Goal: Task Accomplishment & Management: Use online tool/utility

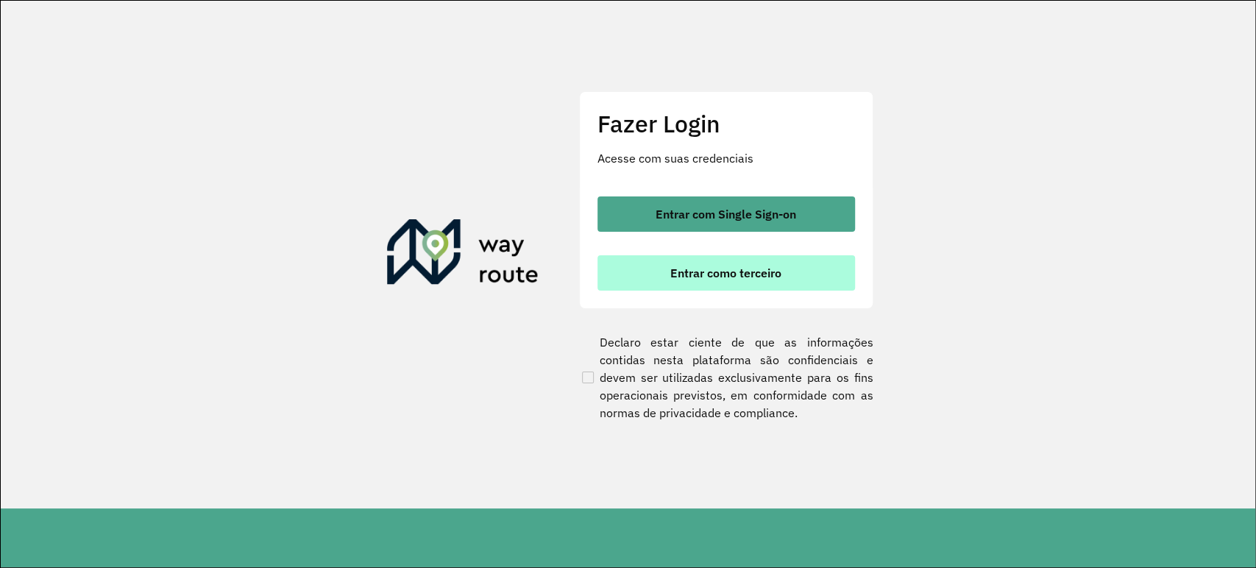
click at [717, 279] on span "Entrar como terceiro" at bounding box center [725, 273] width 111 height 12
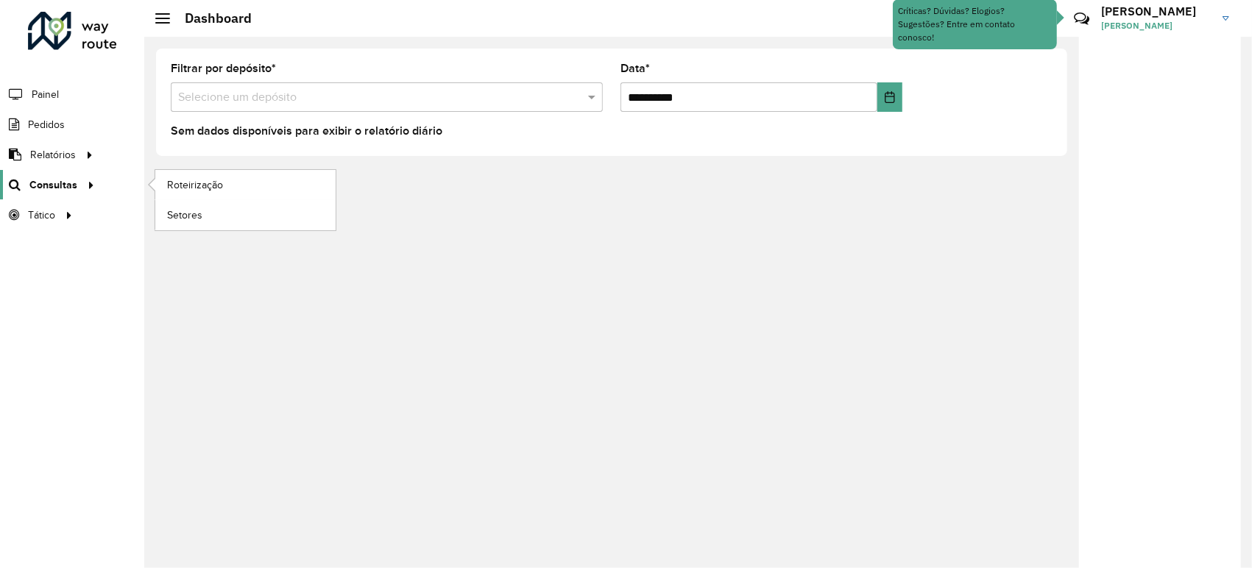
click at [73, 178] on span "Consultas" at bounding box center [53, 184] width 48 height 15
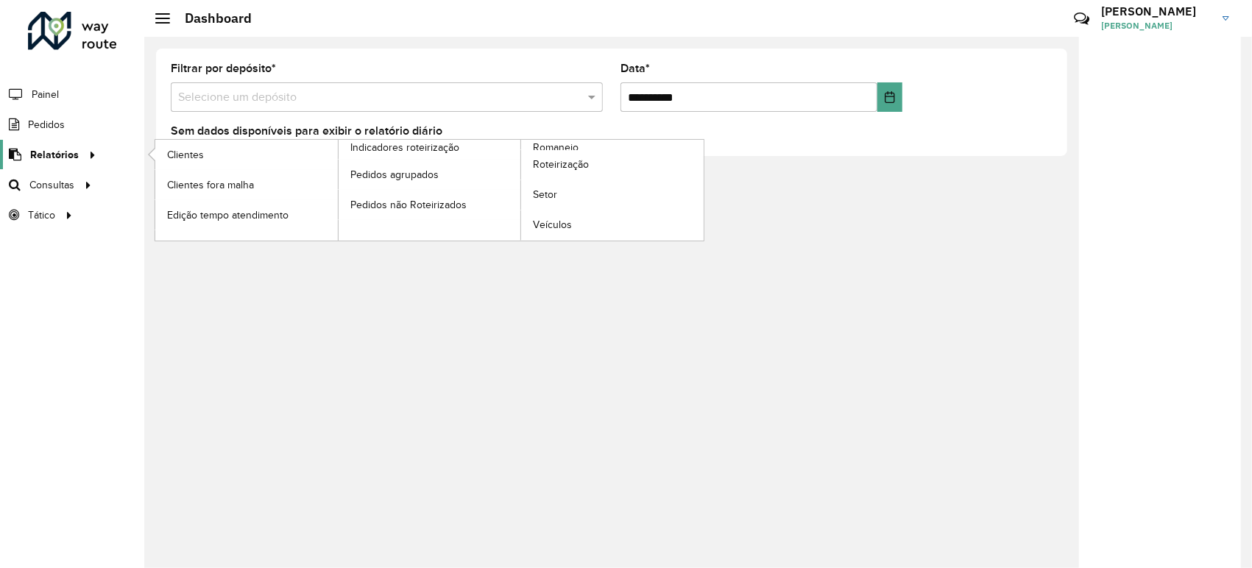
click at [74, 155] on span "Relatórios" at bounding box center [54, 154] width 49 height 15
click at [612, 158] on link "Roteirização" at bounding box center [612, 164] width 182 height 29
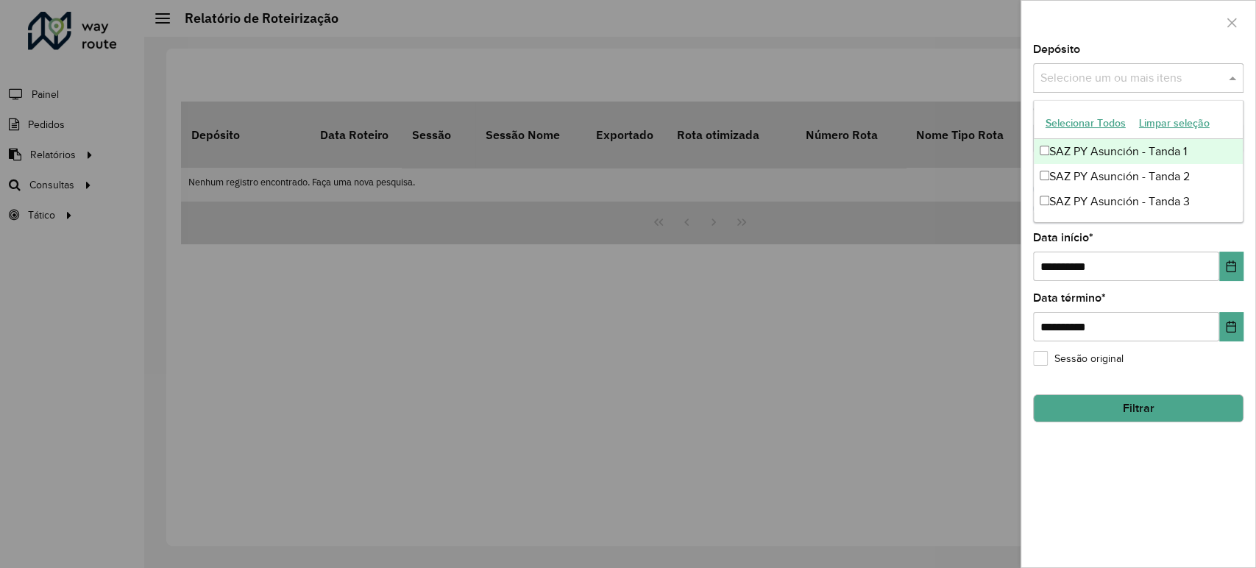
click at [1147, 79] on input "text" at bounding box center [1131, 79] width 188 height 18
click at [1141, 142] on div "SAZ PY Asunción - Tanda 1" at bounding box center [1138, 151] width 209 height 25
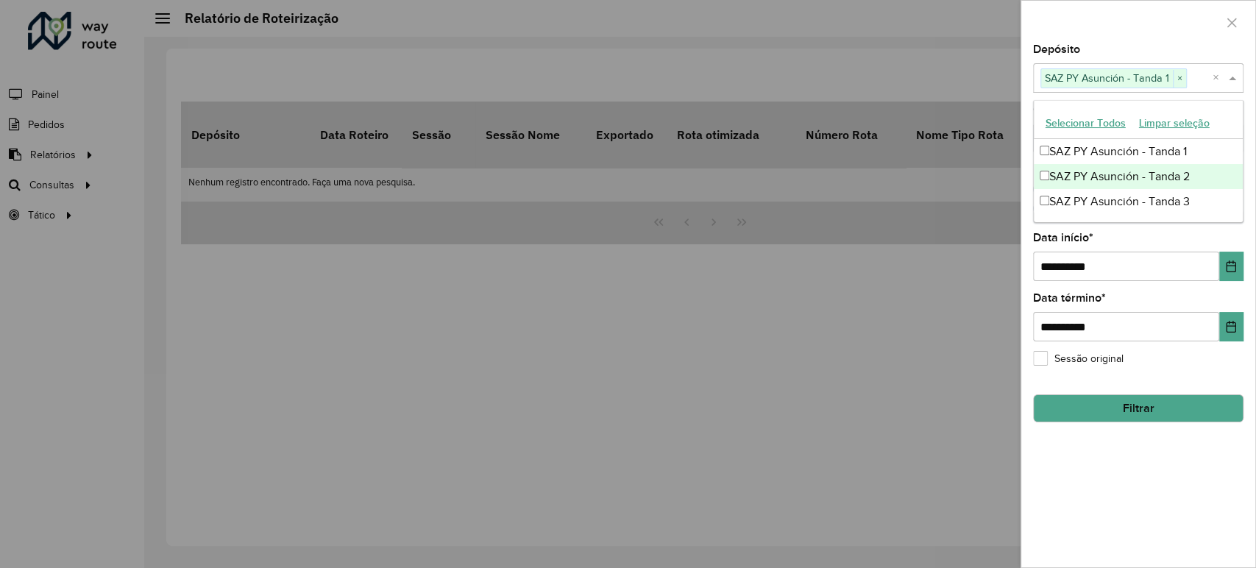
click at [1130, 178] on div "SAZ PY Asunción - Tanda 2" at bounding box center [1138, 176] width 209 height 25
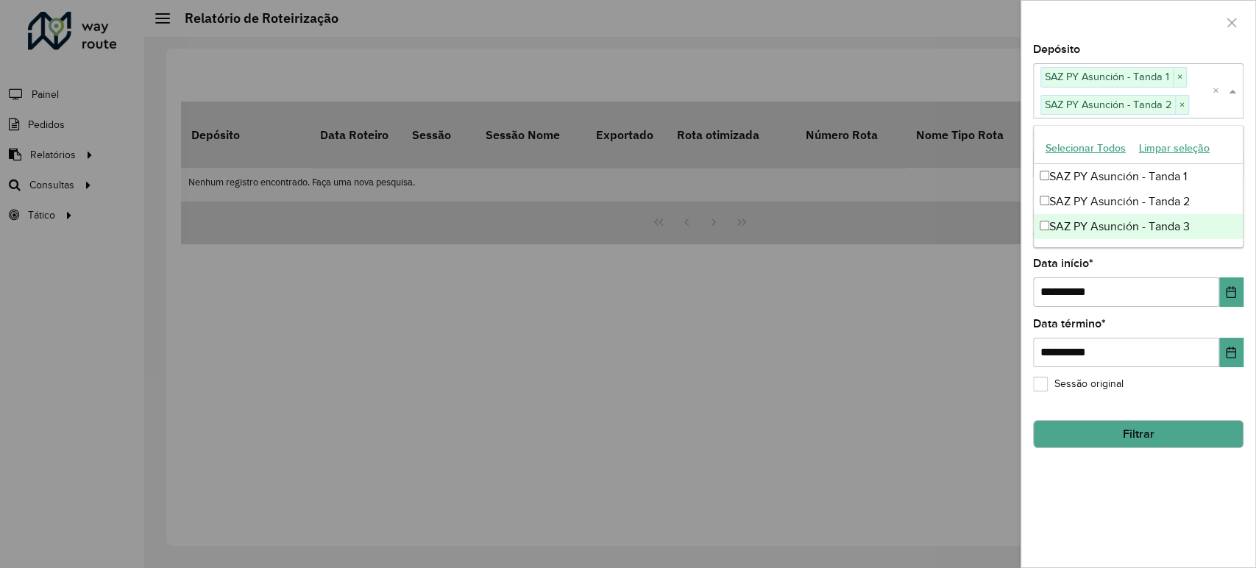
click at [1115, 219] on div "SAZ PY Asunción - Tanda 3" at bounding box center [1138, 226] width 209 height 25
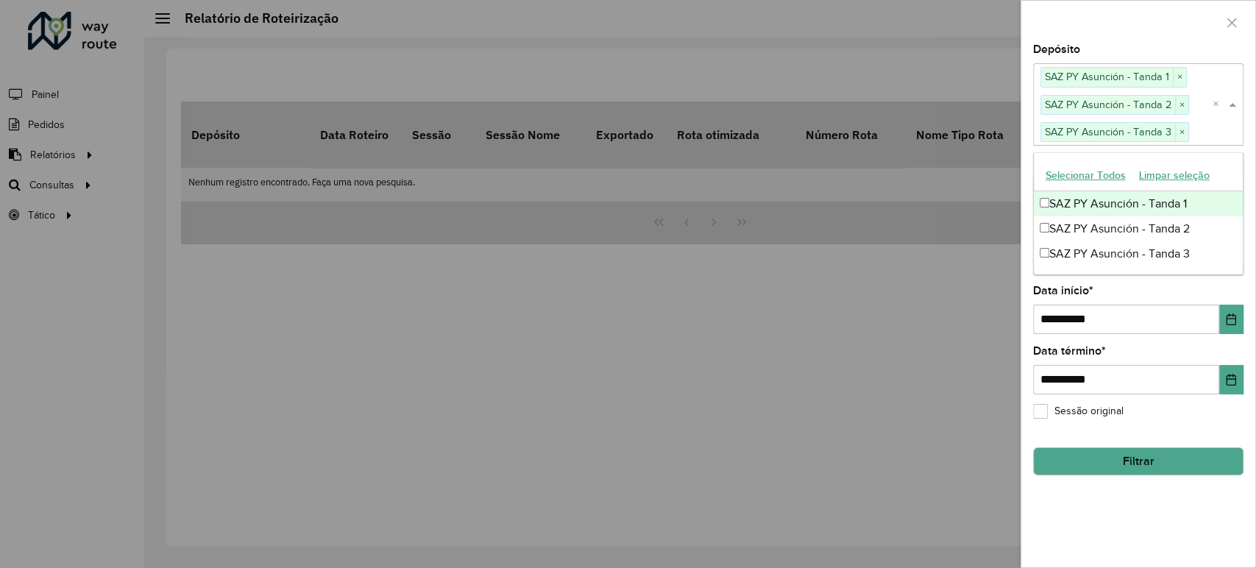
click at [1116, 29] on div at bounding box center [1138, 22] width 234 height 43
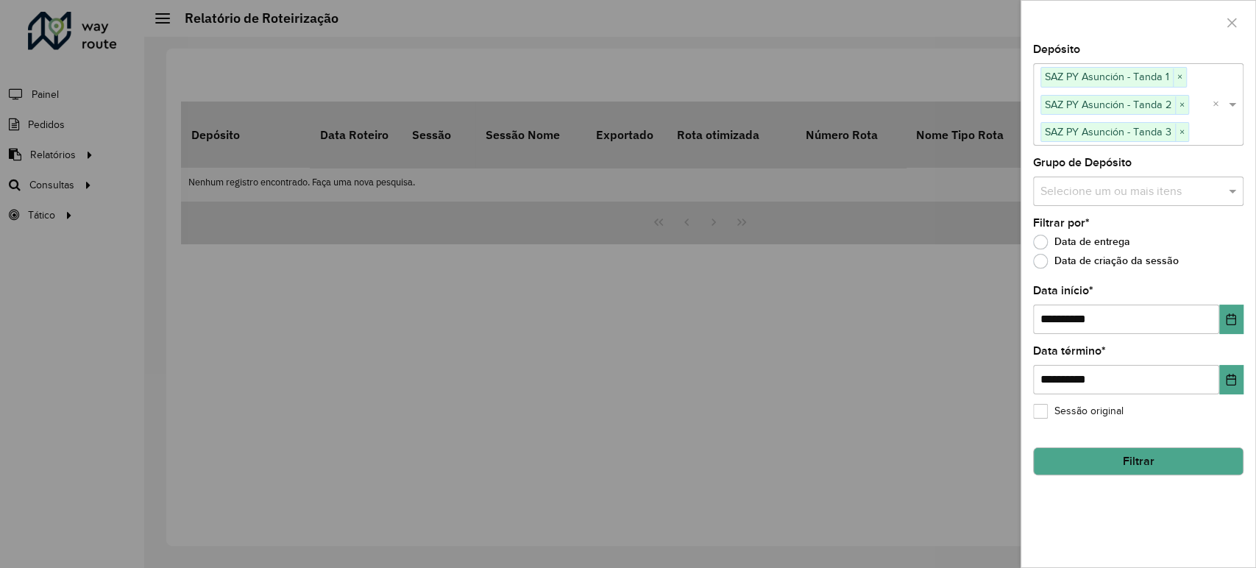
click at [60, 182] on div at bounding box center [628, 284] width 1256 height 568
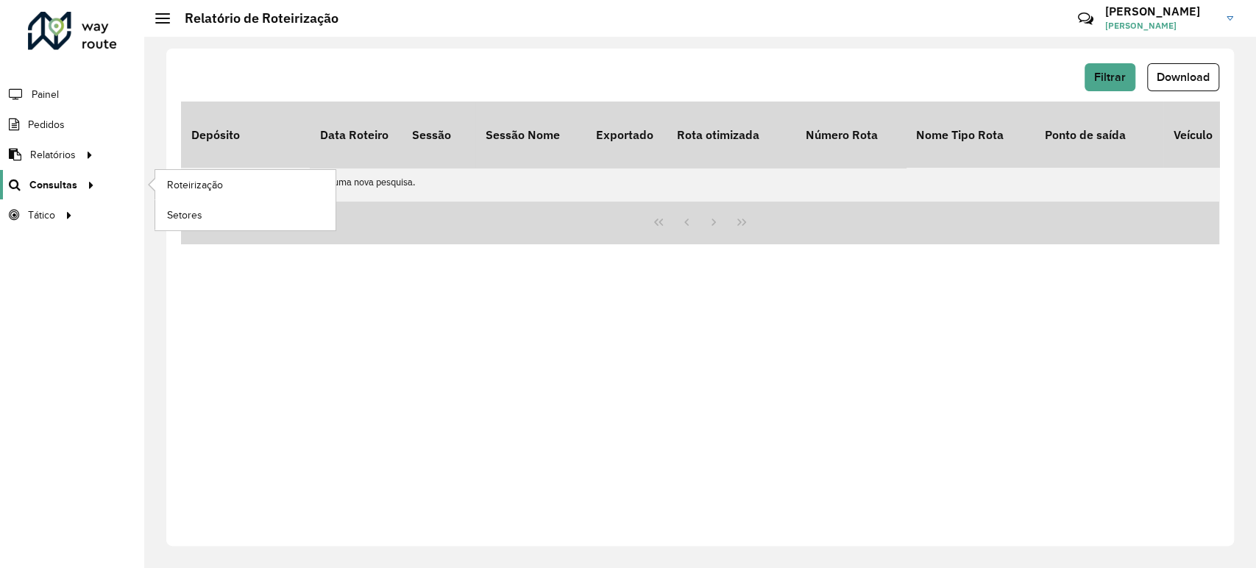
click at [74, 185] on span "Consultas" at bounding box center [53, 184] width 48 height 15
click at [191, 185] on span "Roteirização" at bounding box center [197, 184] width 60 height 15
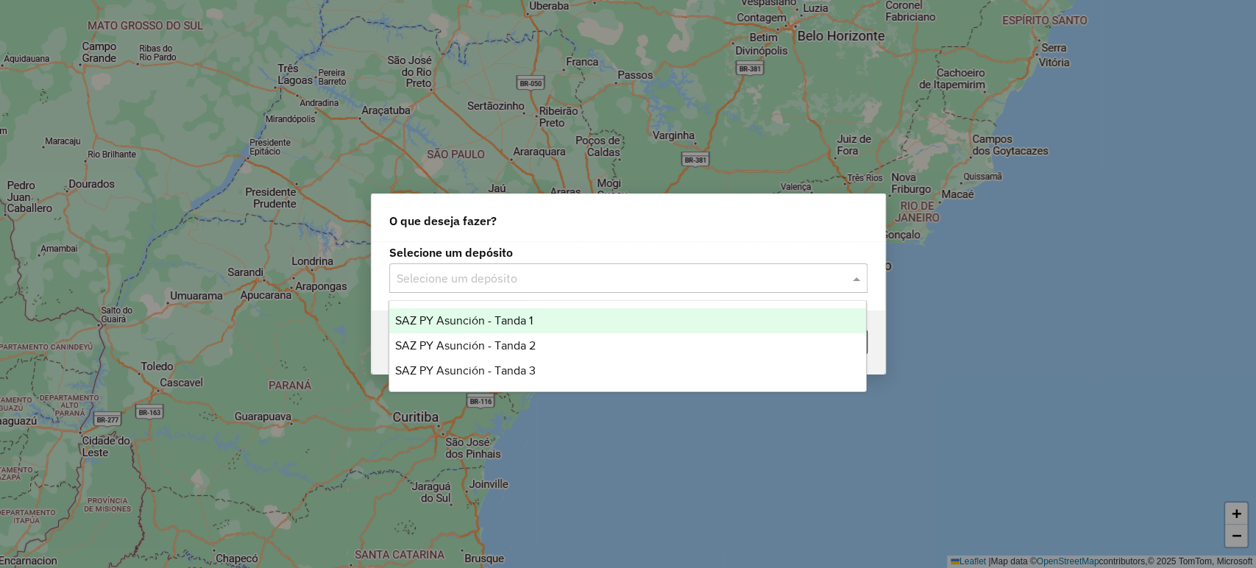
click at [861, 287] on div "Selecione um depósito" at bounding box center [628, 277] width 478 height 29
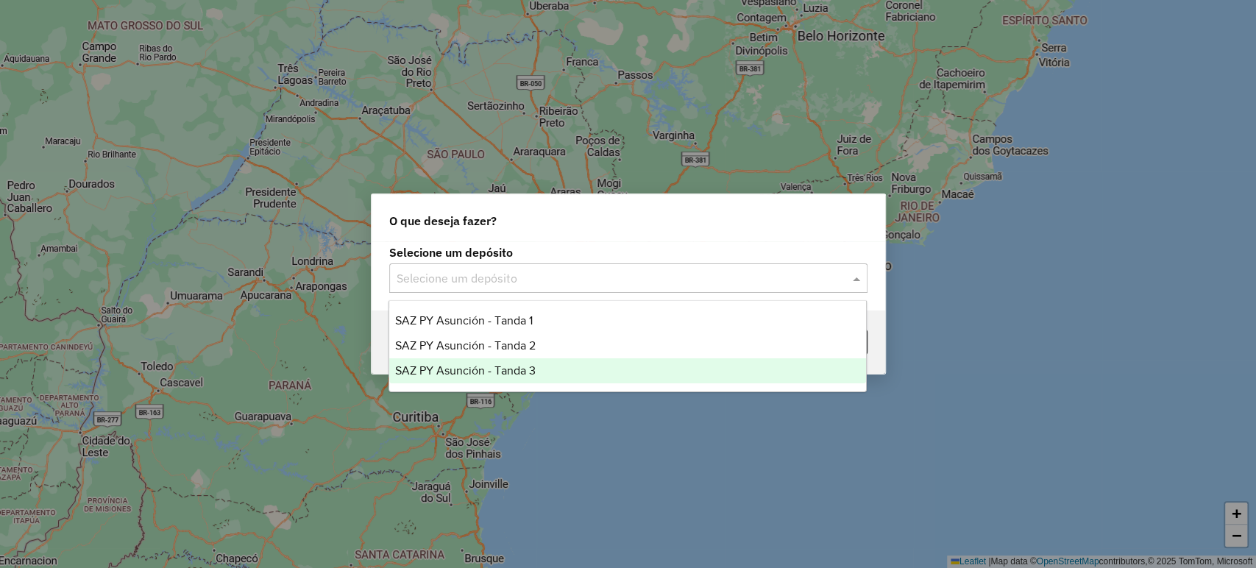
click at [531, 366] on span "SAZ PY Asunción - Tanda 3" at bounding box center [465, 370] width 141 height 13
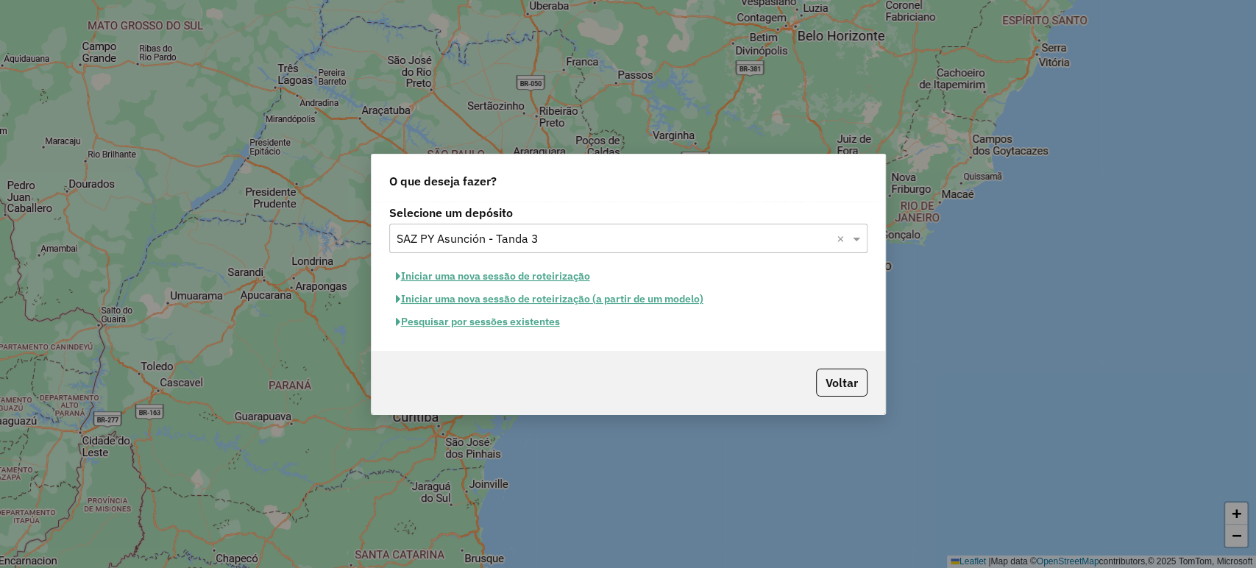
click at [513, 243] on input "text" at bounding box center [614, 239] width 434 height 18
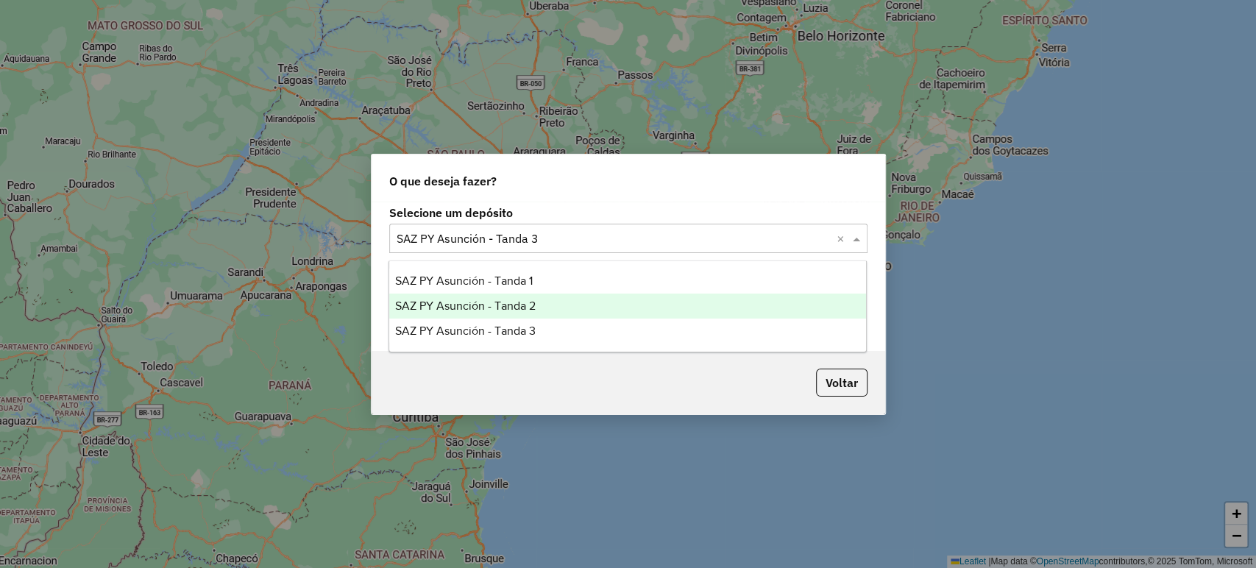
click at [461, 302] on span "SAZ PY Asunción - Tanda 2" at bounding box center [465, 305] width 141 height 13
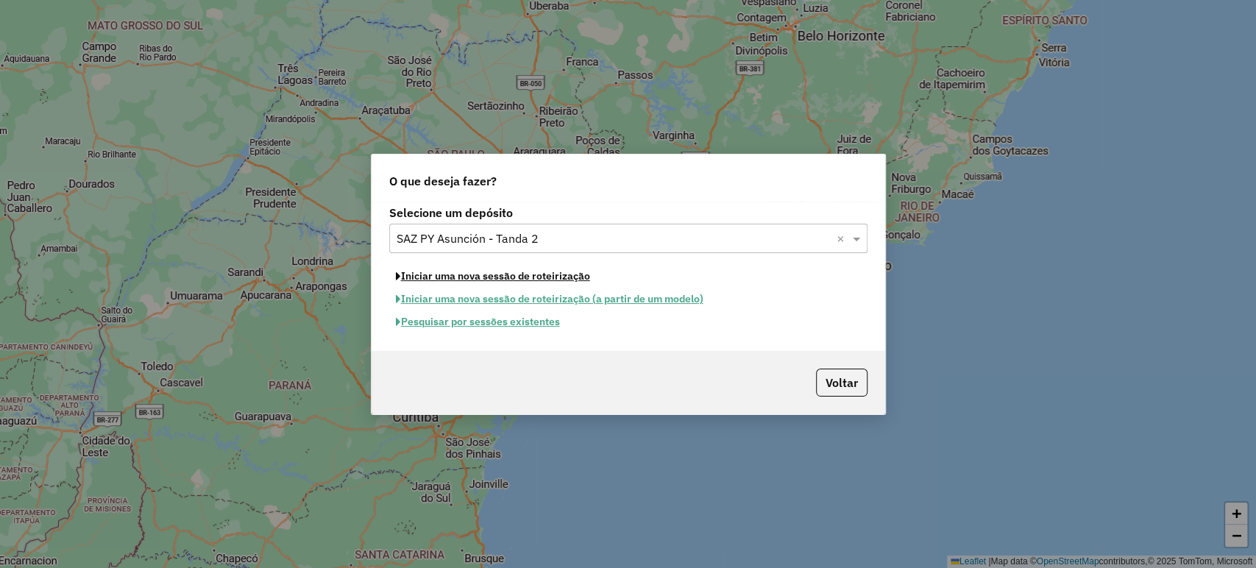
click at [504, 277] on button "Iniciar uma nova sessão de roteirização" at bounding box center [492, 276] width 207 height 23
select select "*"
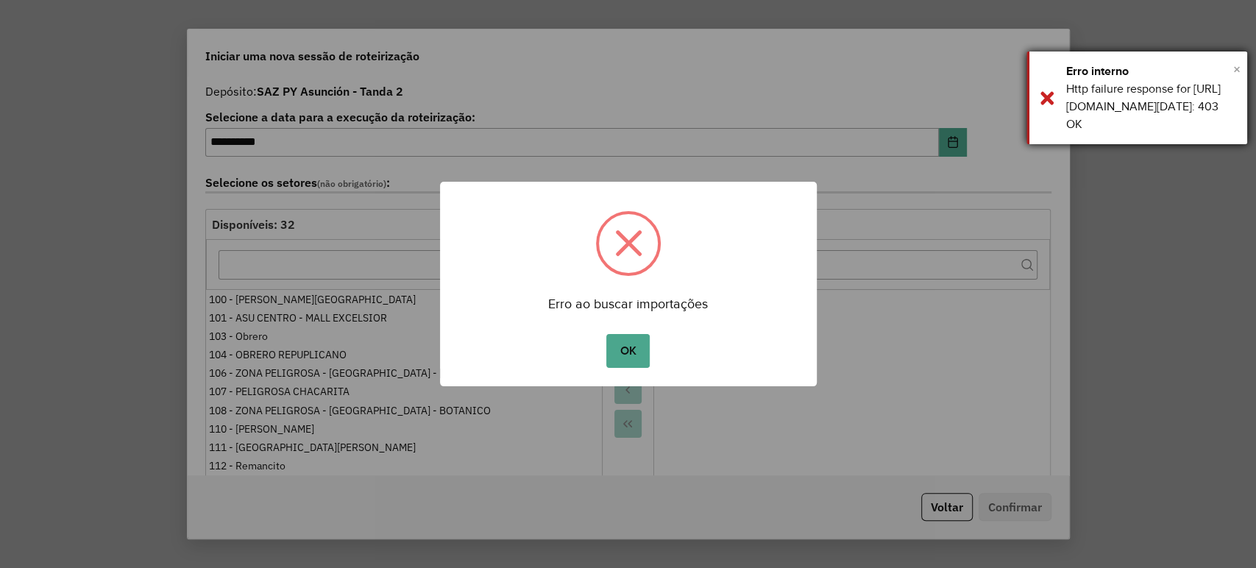
click at [1234, 71] on span "×" at bounding box center [1236, 69] width 7 height 16
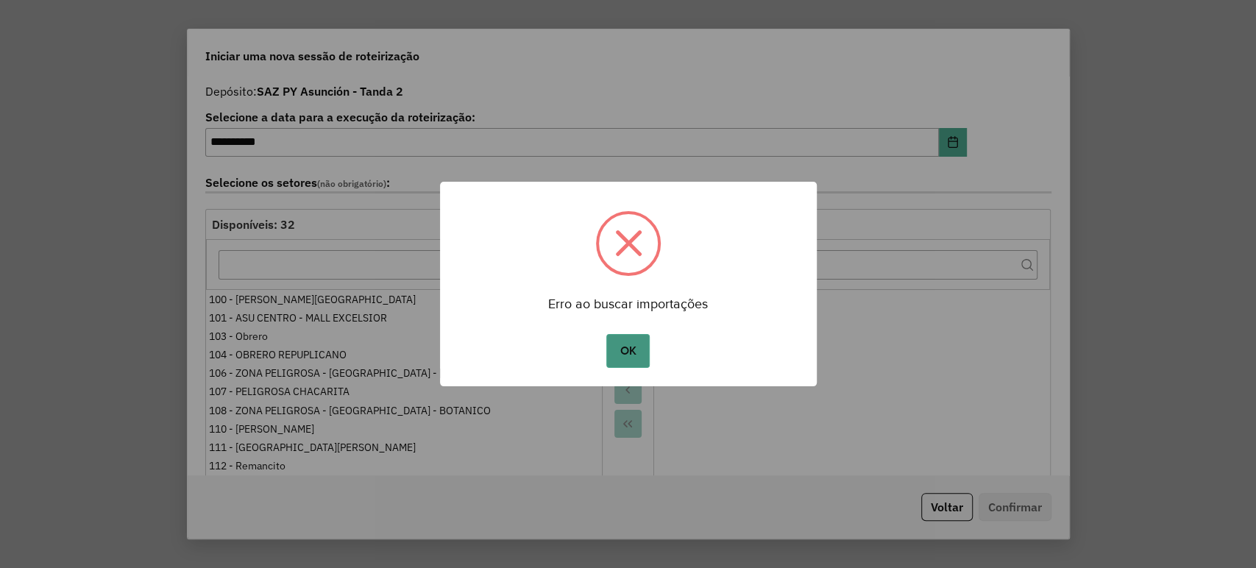
click at [639, 345] on button "OK" at bounding box center [627, 351] width 43 height 34
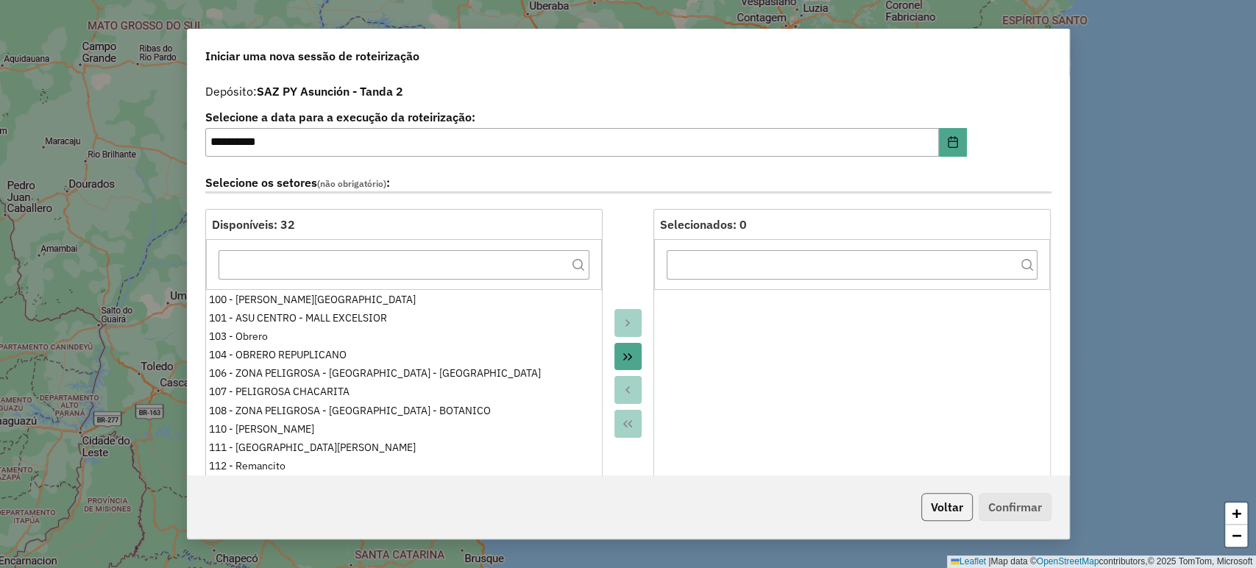
click at [950, 516] on button "Voltar" at bounding box center [947, 507] width 52 height 28
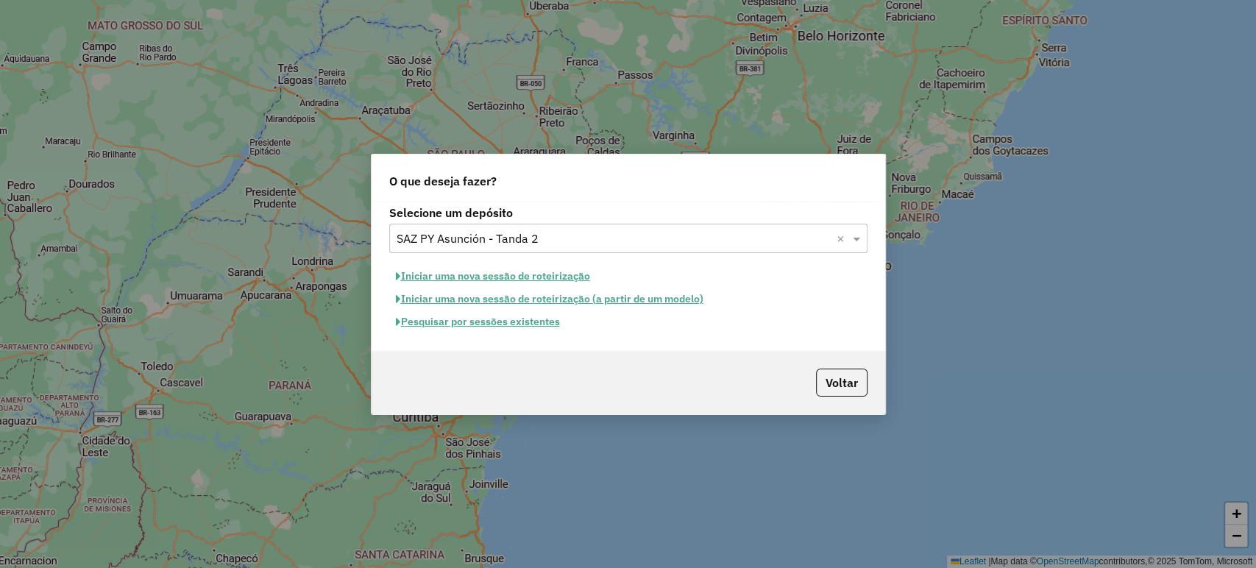
click at [491, 318] on button "Pesquisar por sessões existentes" at bounding box center [477, 321] width 177 height 23
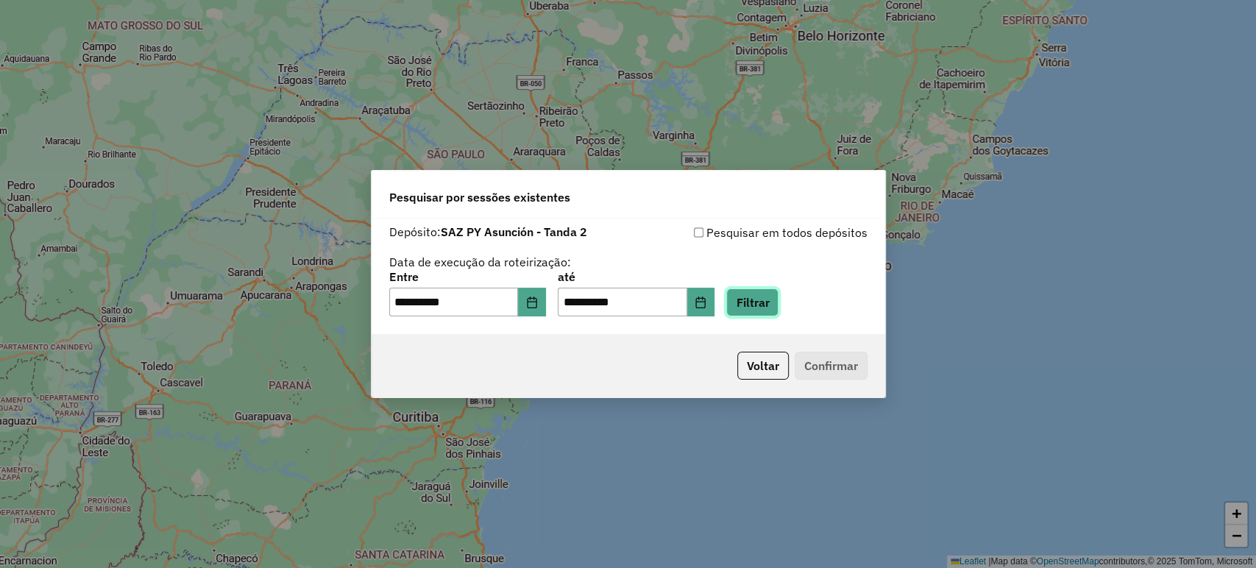
click at [771, 304] on button "Filtrar" at bounding box center [752, 302] width 52 height 28
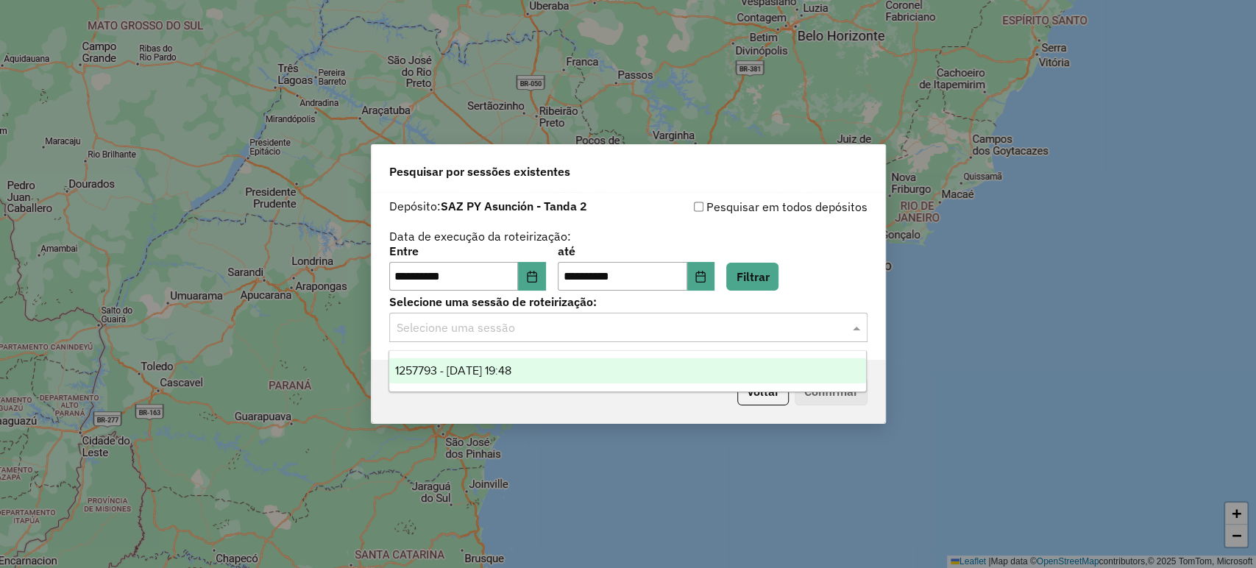
click at [542, 338] on div "Selecione uma sessão" at bounding box center [628, 327] width 478 height 29
drag, startPoint x: 470, startPoint y: 369, endPoint x: 489, endPoint y: 359, distance: 21.1
click at [474, 369] on span "1257793 - 02/09/2025 19:48" at bounding box center [453, 370] width 116 height 13
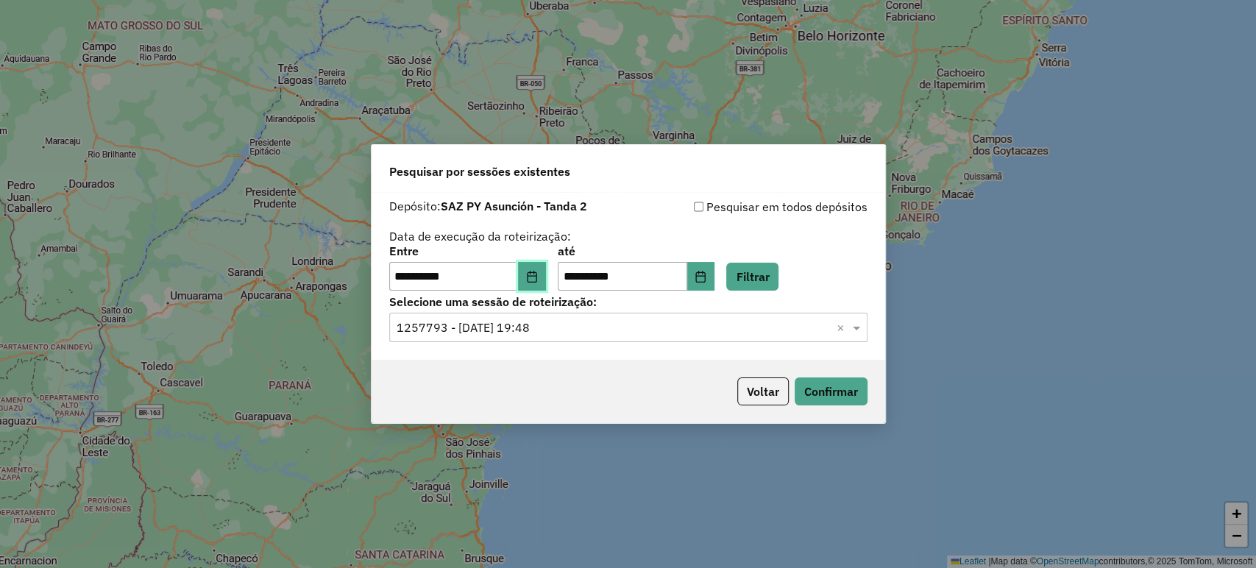
click at [538, 272] on icon "Choose Date" at bounding box center [532, 277] width 12 height 12
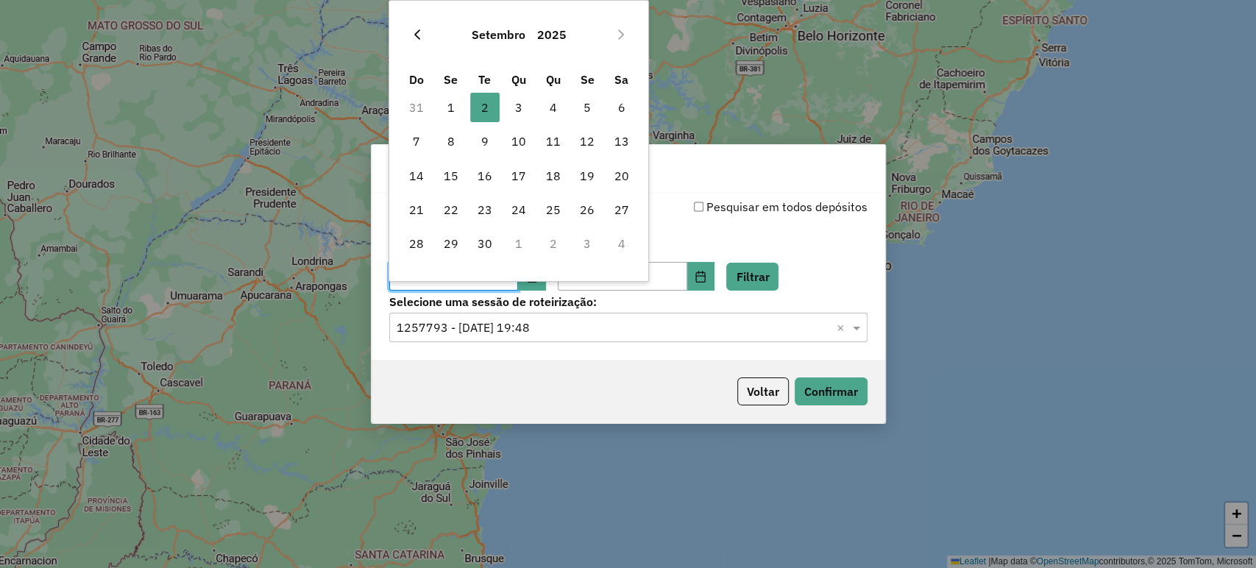
click at [421, 35] on icon "Previous Month" at bounding box center [417, 35] width 12 height 12
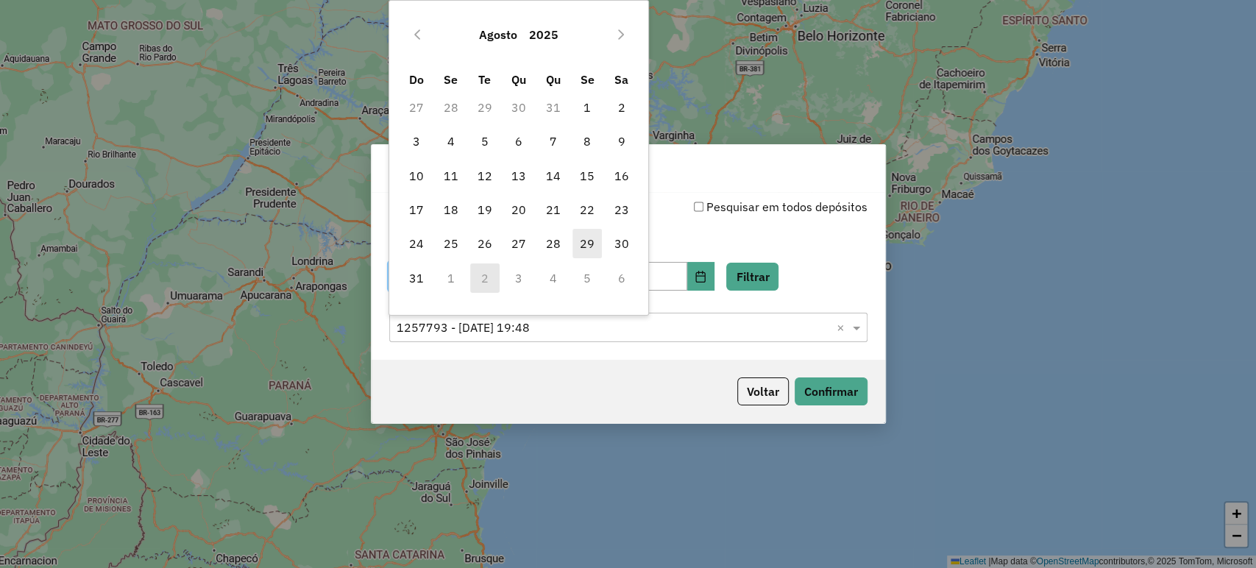
click at [587, 241] on span "29" at bounding box center [586, 243] width 29 height 29
type input "**********"
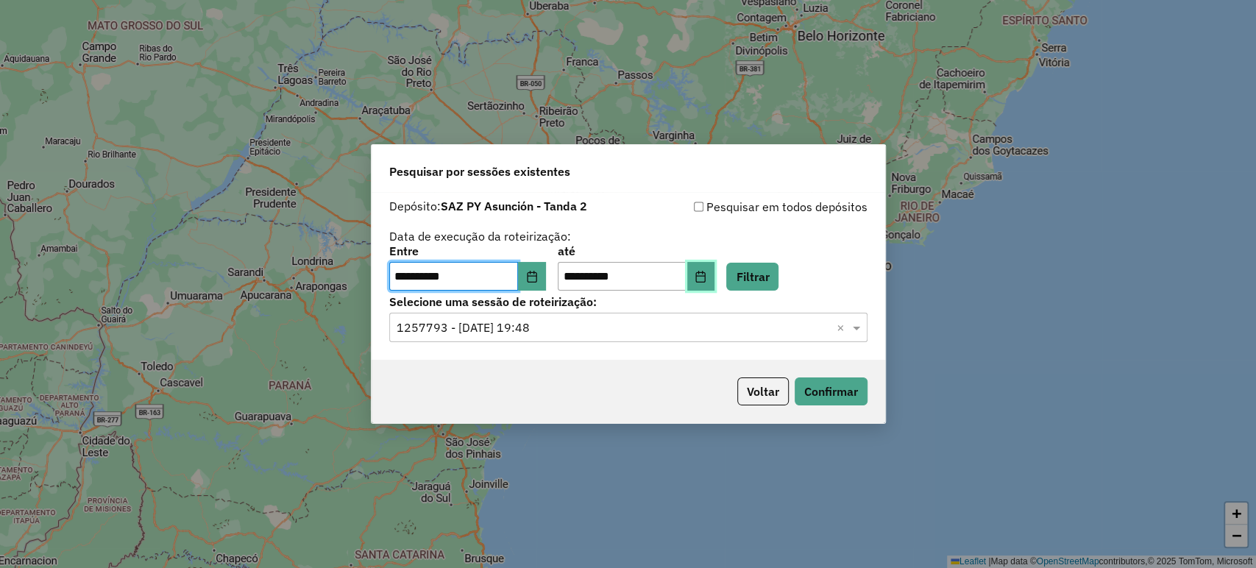
click at [714, 283] on button "Choose Date" at bounding box center [701, 276] width 28 height 29
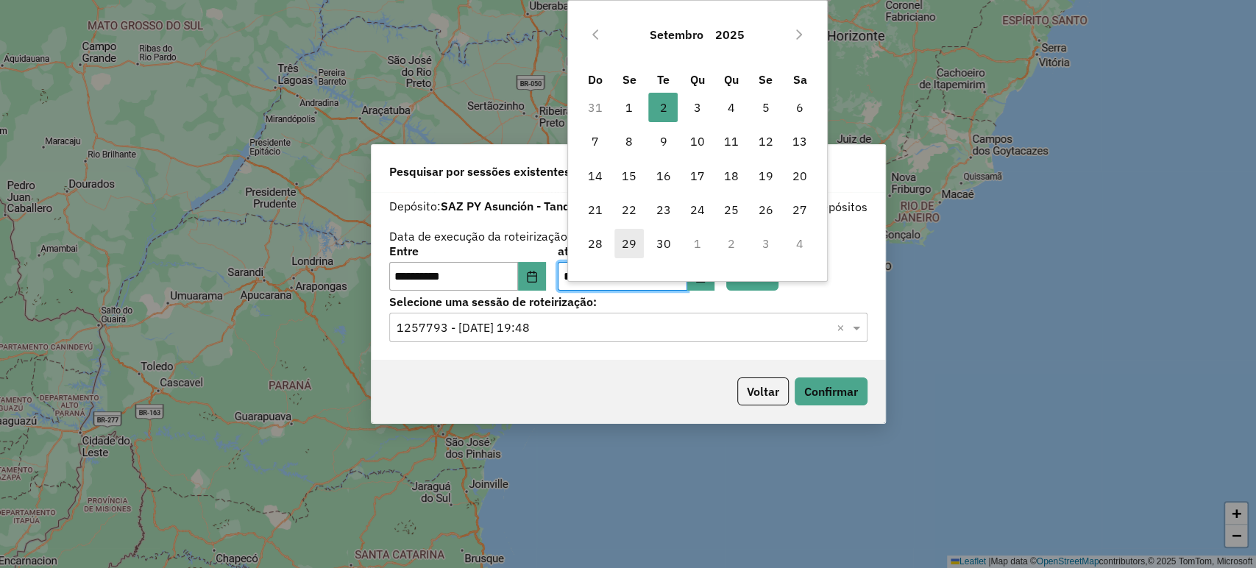
click at [635, 246] on span "29" at bounding box center [628, 243] width 29 height 29
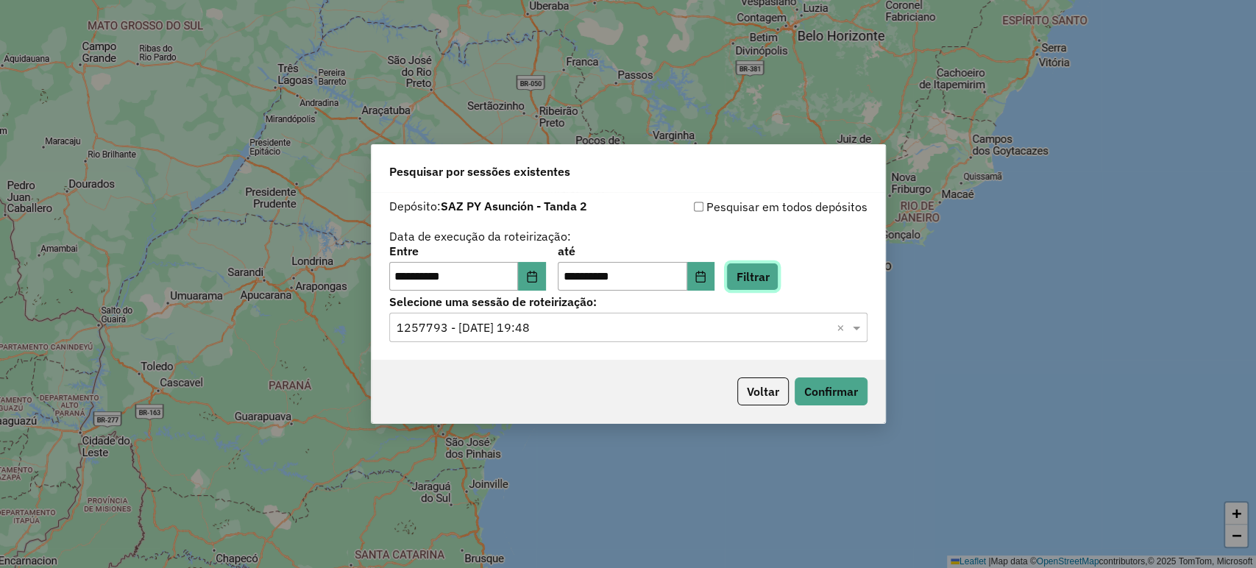
click at [771, 275] on button "Filtrar" at bounding box center [752, 277] width 52 height 28
click at [706, 273] on icon "Choose Date" at bounding box center [701, 277] width 12 height 12
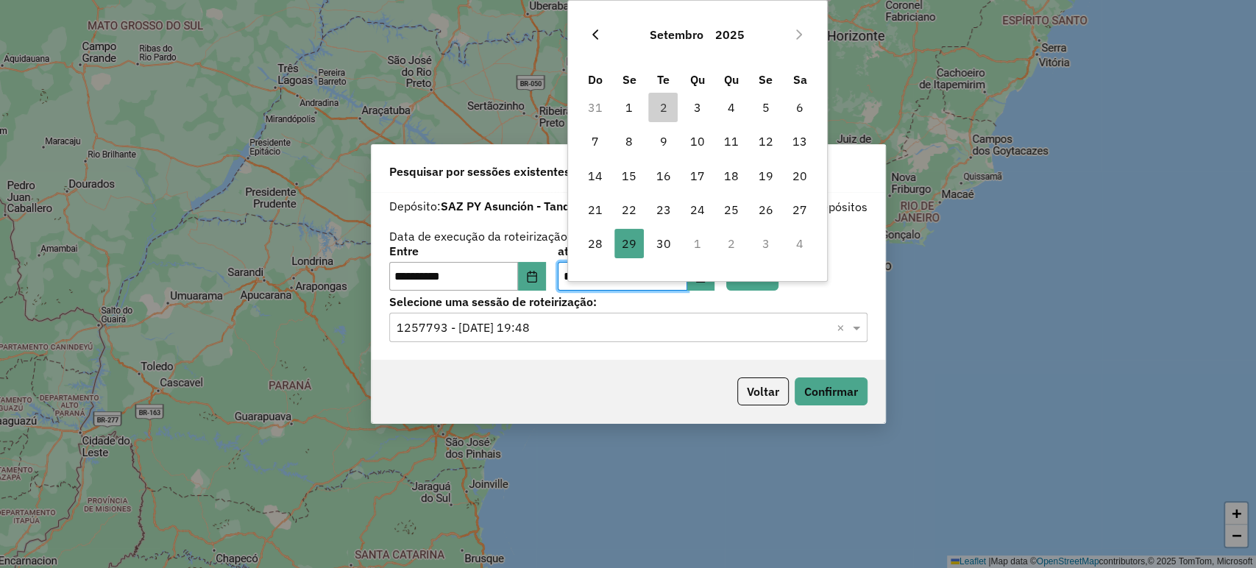
click at [592, 38] on icon "Previous Month" at bounding box center [595, 35] width 12 height 12
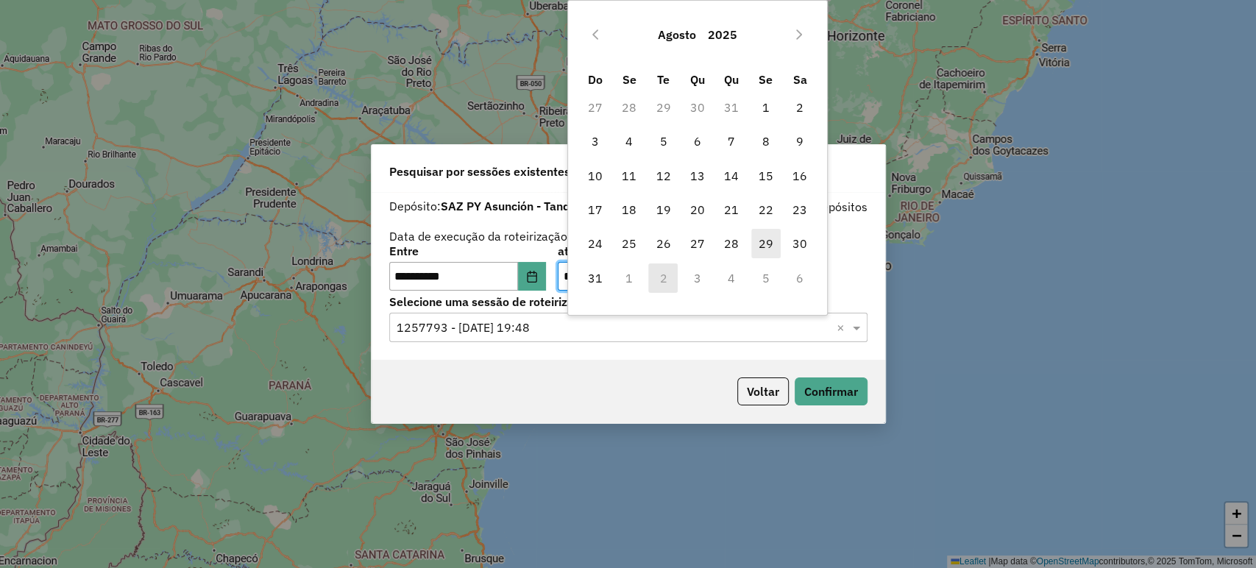
click at [765, 237] on span "29" at bounding box center [765, 243] width 29 height 29
type input "**********"
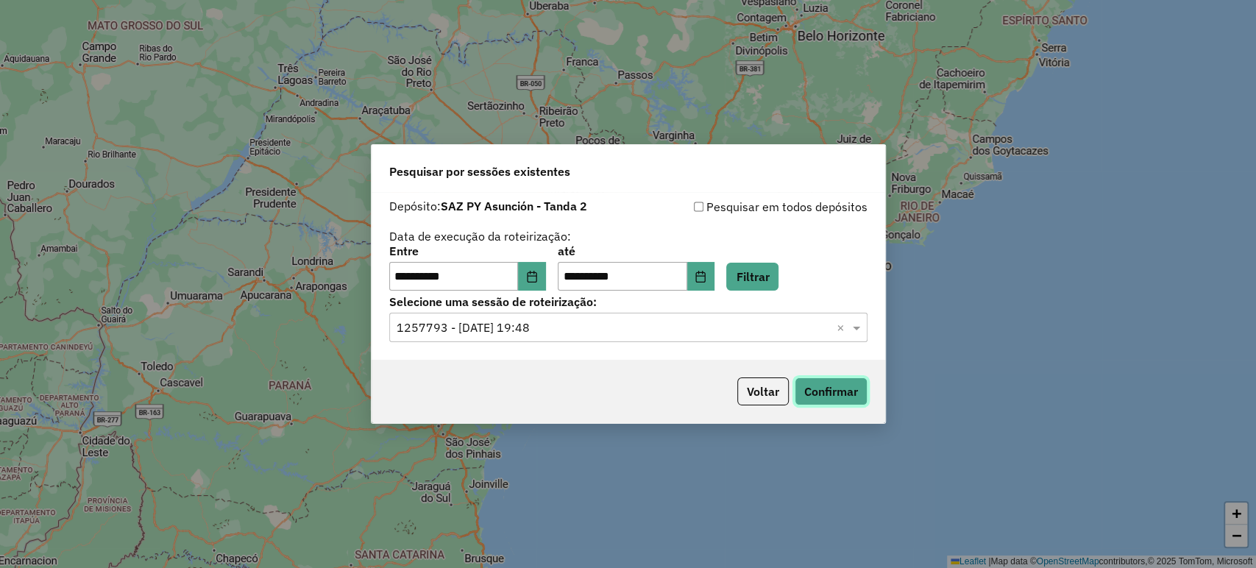
click at [852, 388] on button "Confirmar" at bounding box center [831, 391] width 73 height 28
click at [772, 274] on button "Filtrar" at bounding box center [752, 277] width 52 height 28
click at [606, 330] on input "text" at bounding box center [614, 328] width 434 height 18
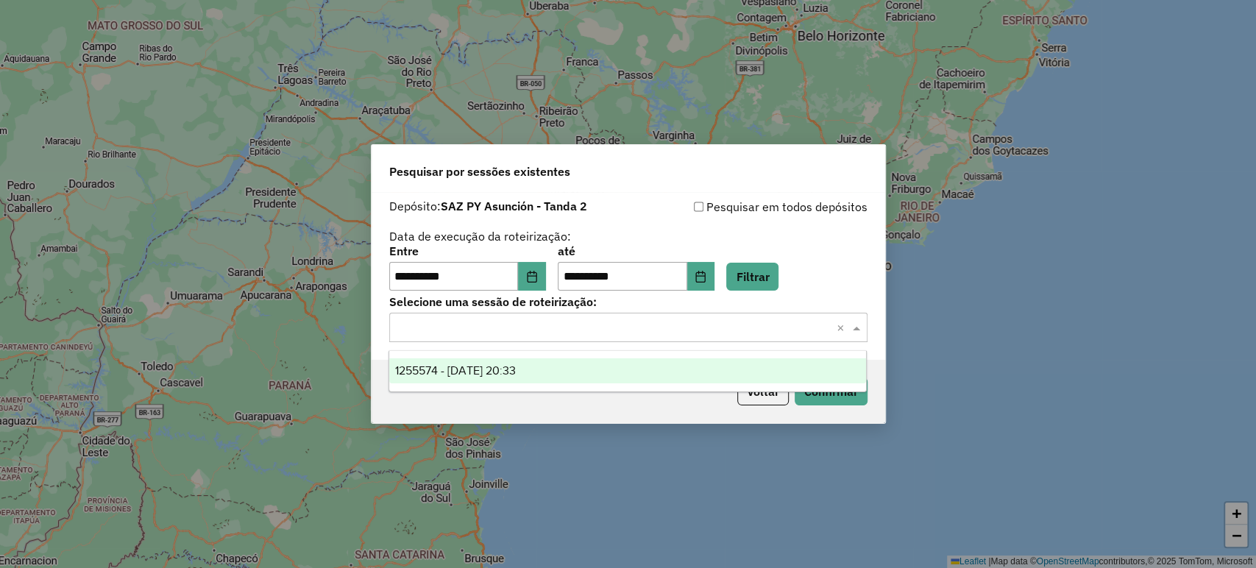
click at [559, 366] on div "1255574 - 29/08/2025 20:33" at bounding box center [627, 370] width 477 height 25
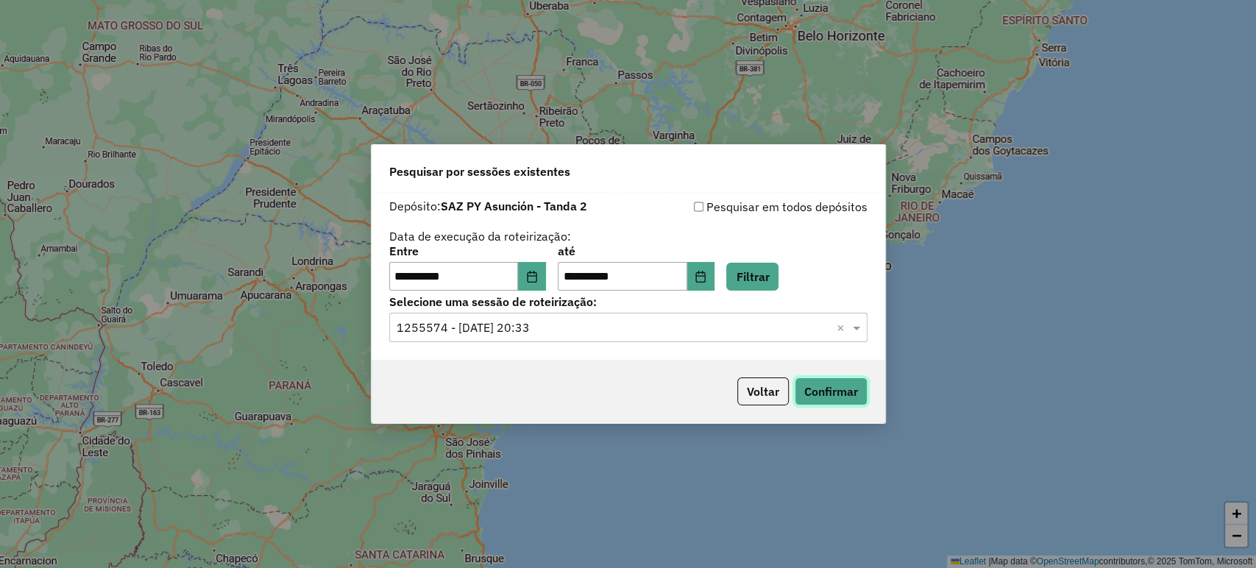
click at [826, 389] on button "Confirmar" at bounding box center [831, 391] width 73 height 28
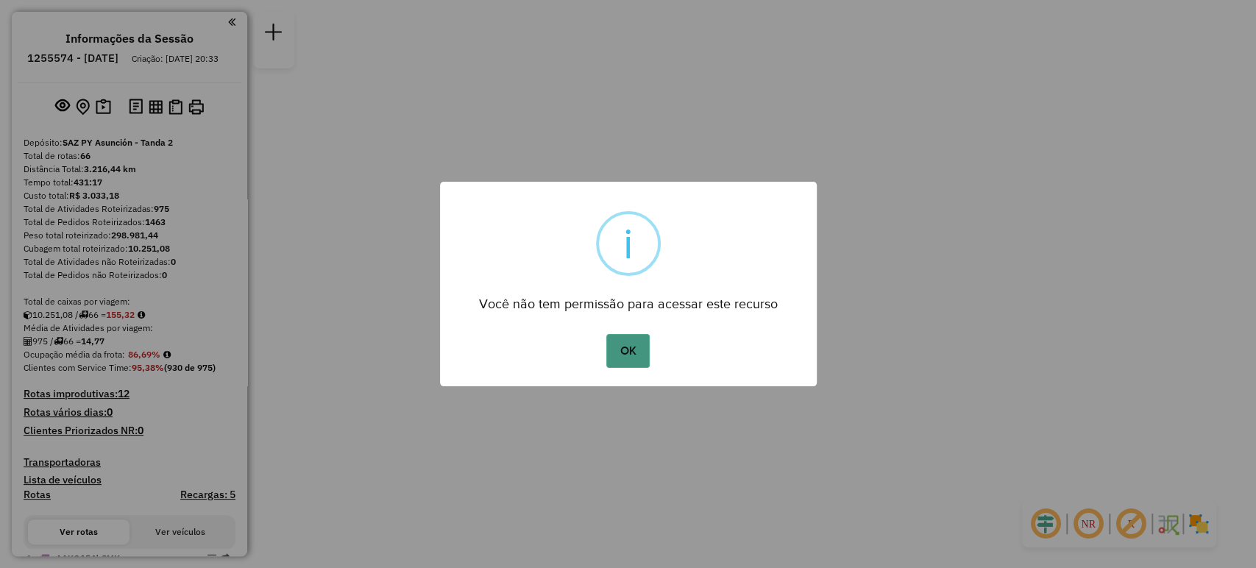
click at [642, 358] on button "OK" at bounding box center [627, 351] width 43 height 34
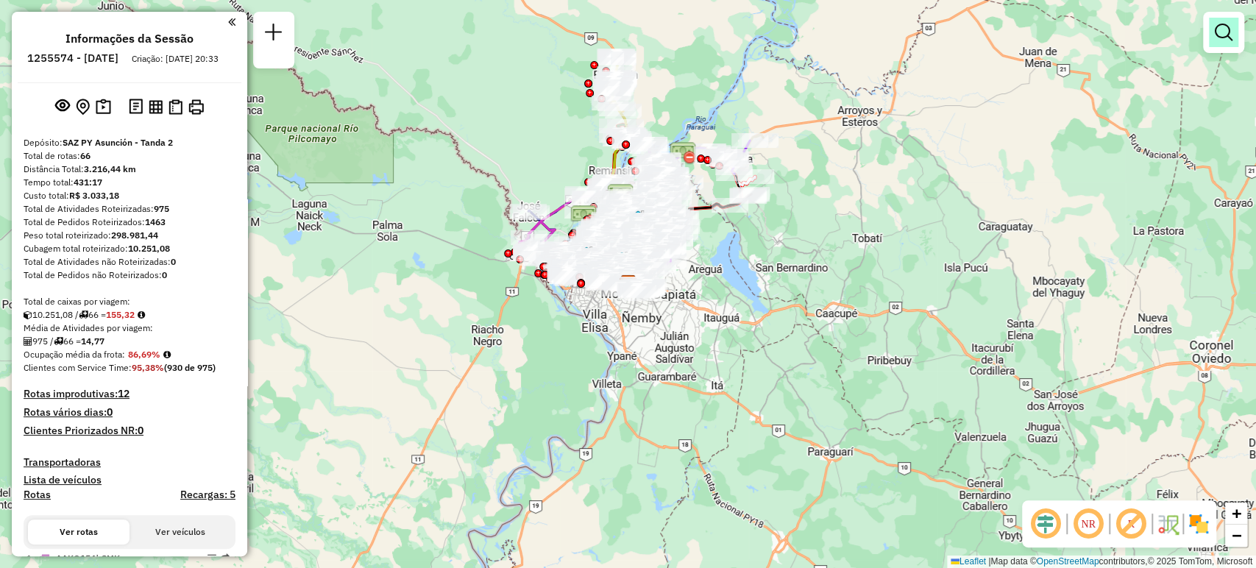
click at [1229, 35] on em at bounding box center [1224, 33] width 18 height 18
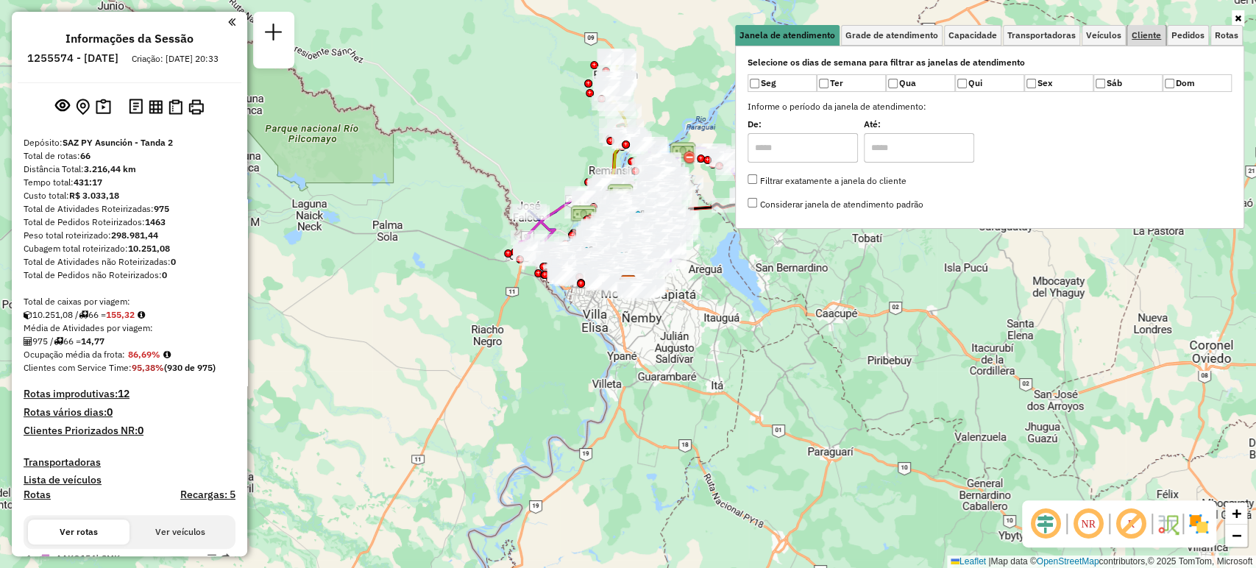
click at [1141, 34] on span "Cliente" at bounding box center [1146, 35] width 29 height 9
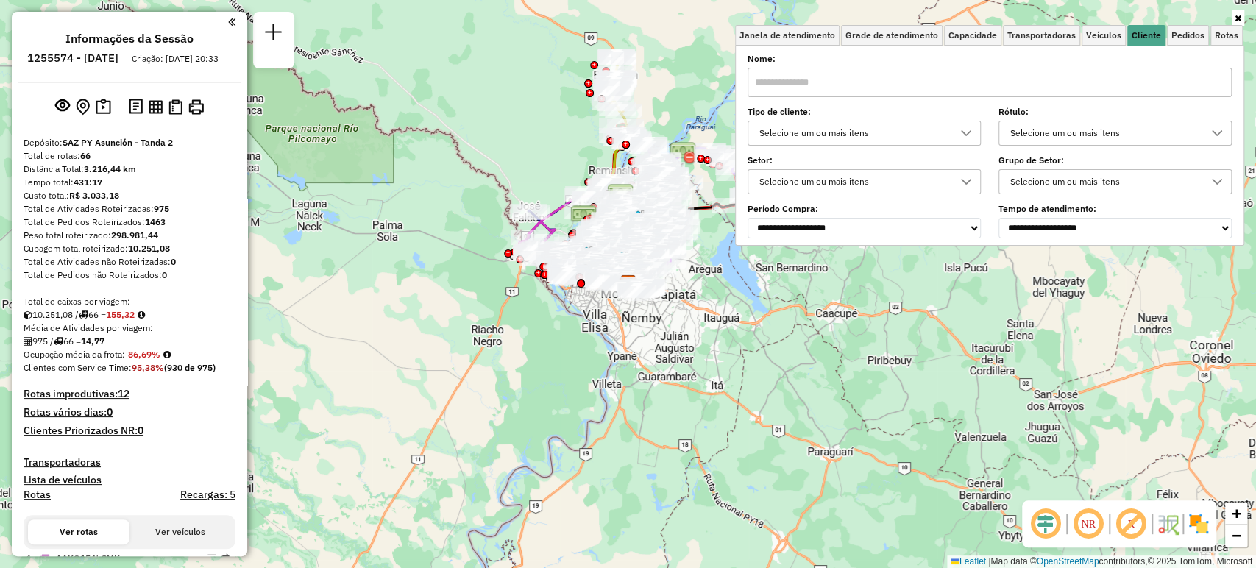
click at [942, 83] on input "text" at bounding box center [990, 82] width 484 height 29
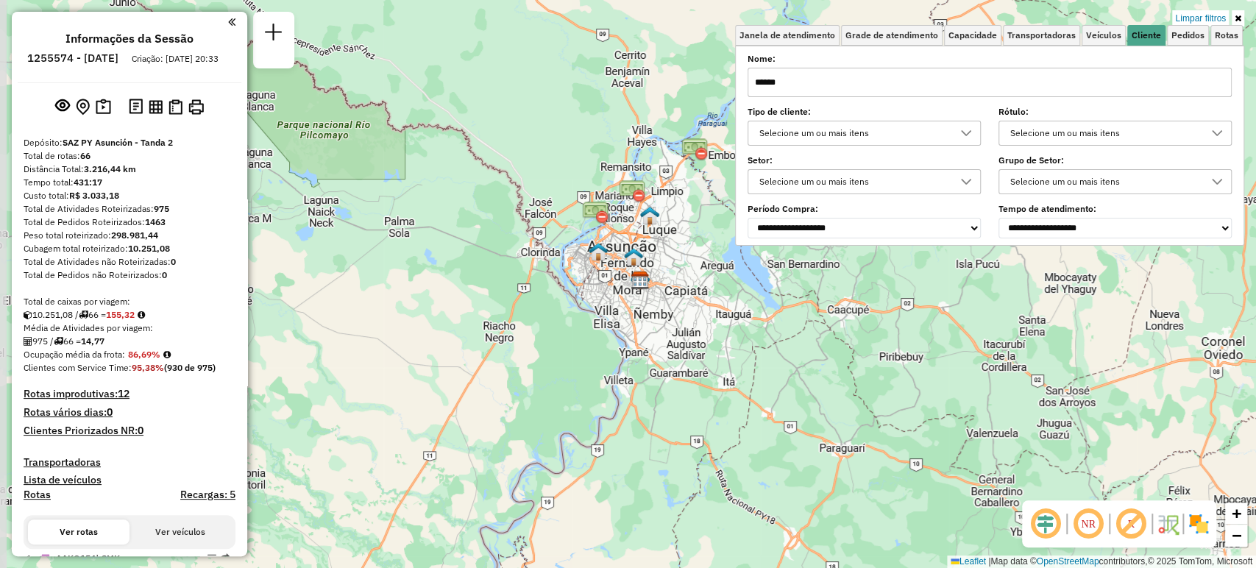
type input "******"
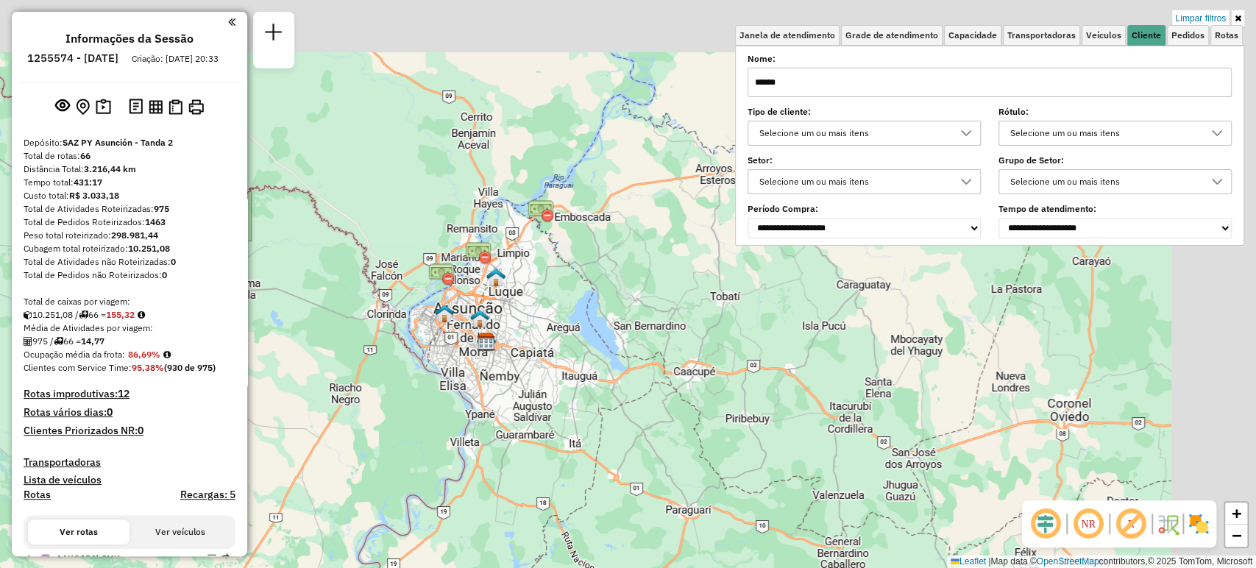
drag, startPoint x: 711, startPoint y: 361, endPoint x: 532, endPoint y: 394, distance: 181.8
click at [532, 411] on div "Limpar filtros Janela de atendimento Grade de atendimento Capacidade Transporta…" at bounding box center [628, 284] width 1256 height 568
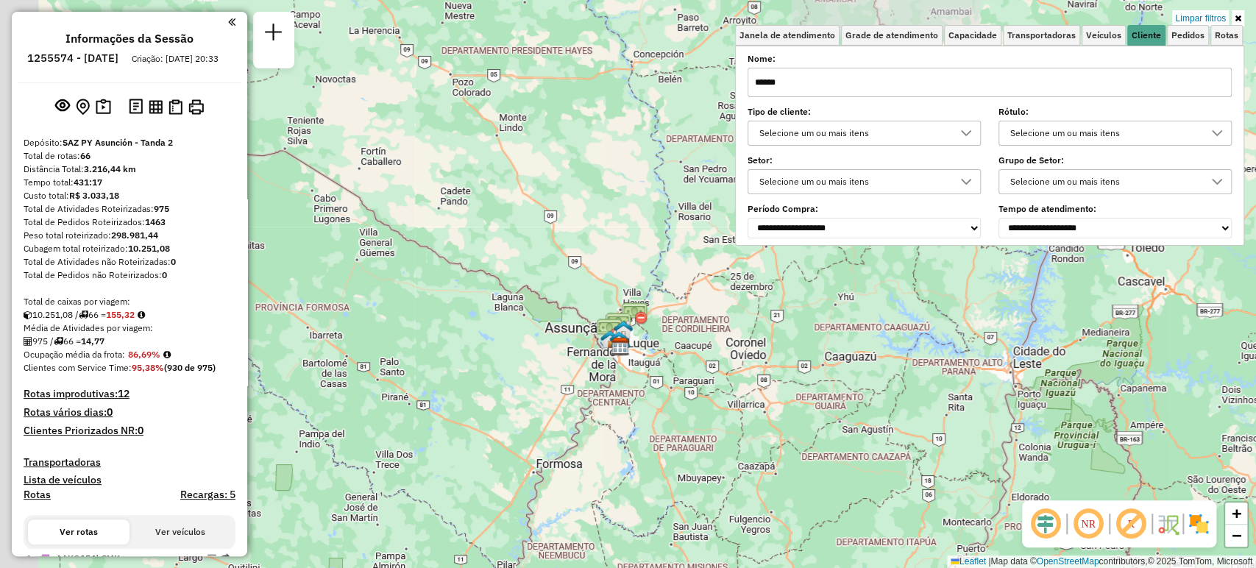
drag, startPoint x: 445, startPoint y: 380, endPoint x: 603, endPoint y: 382, distance: 157.5
click at [603, 382] on div "Limpar filtros Janela de atendimento Grade de atendimento Capacidade Transporta…" at bounding box center [628, 284] width 1256 height 568
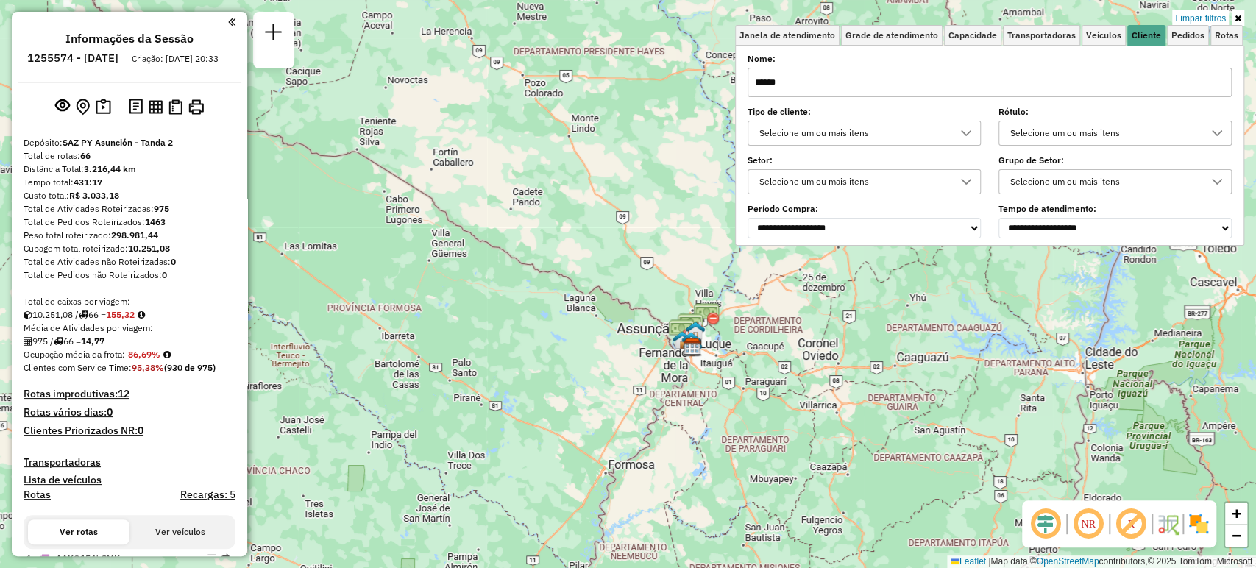
drag, startPoint x: 822, startPoint y: 82, endPoint x: 601, endPoint y: 82, distance: 220.7
click at [601, 82] on div "Limpar filtros Janela de atendimento Grade de atendimento Capacidade Transporta…" at bounding box center [628, 284] width 1256 height 568
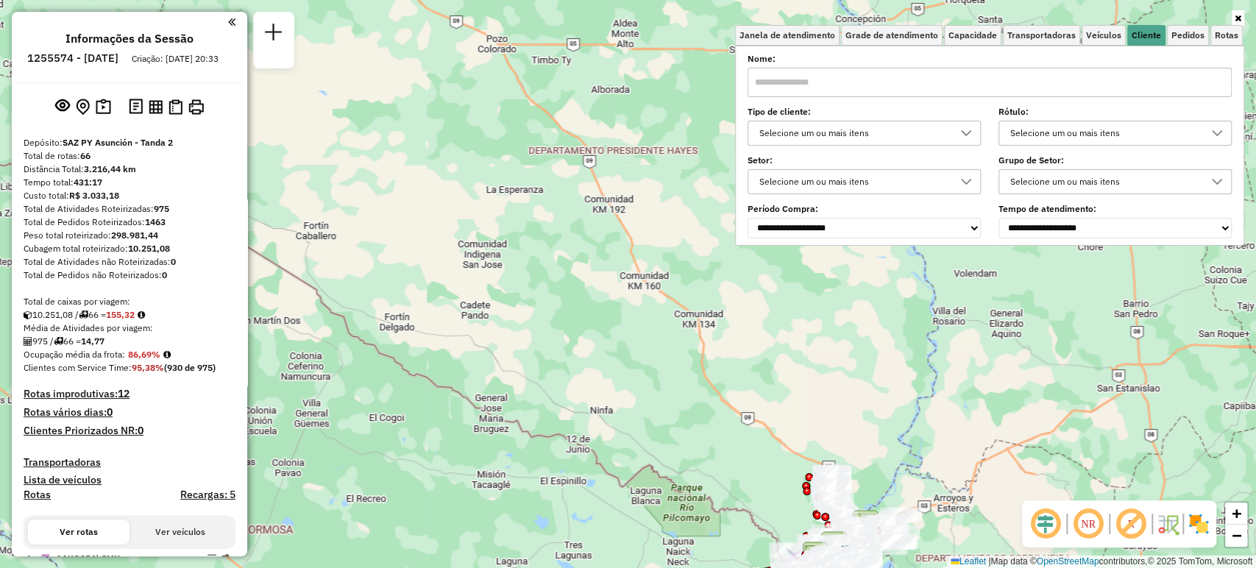
click at [871, 82] on input "text" at bounding box center [990, 82] width 484 height 29
paste input "******"
type input "******"
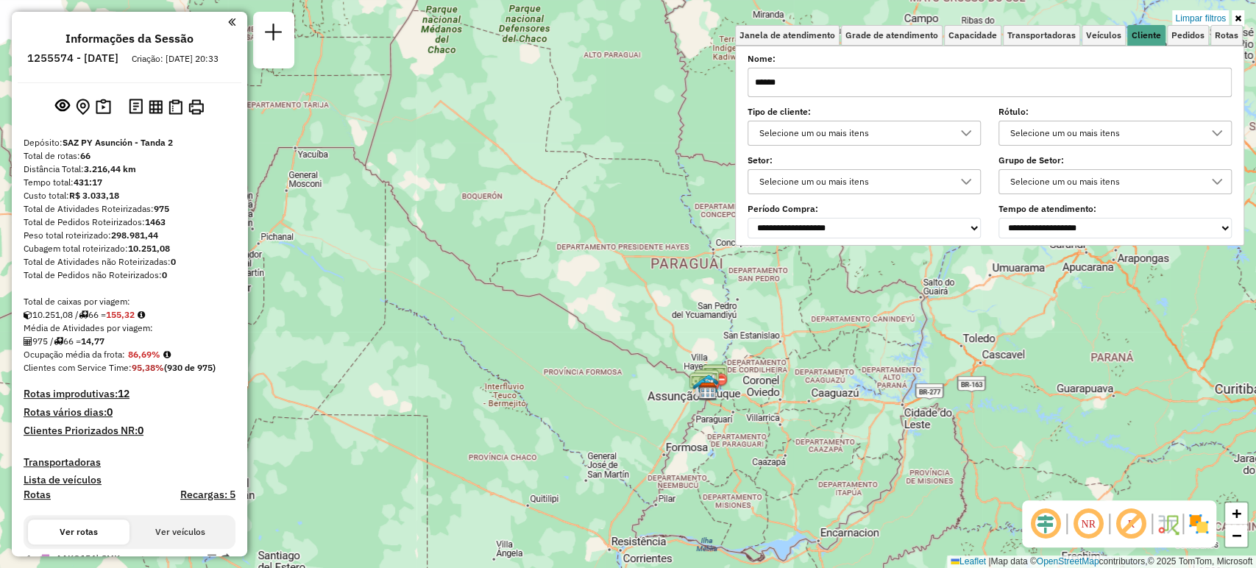
drag, startPoint x: 945, startPoint y: 71, endPoint x: 552, endPoint y: 75, distance: 392.9
click at [552, 75] on div "Limpar filtros Janela de atendimento Grade de atendimento Capacidade Transporta…" at bounding box center [628, 284] width 1256 height 568
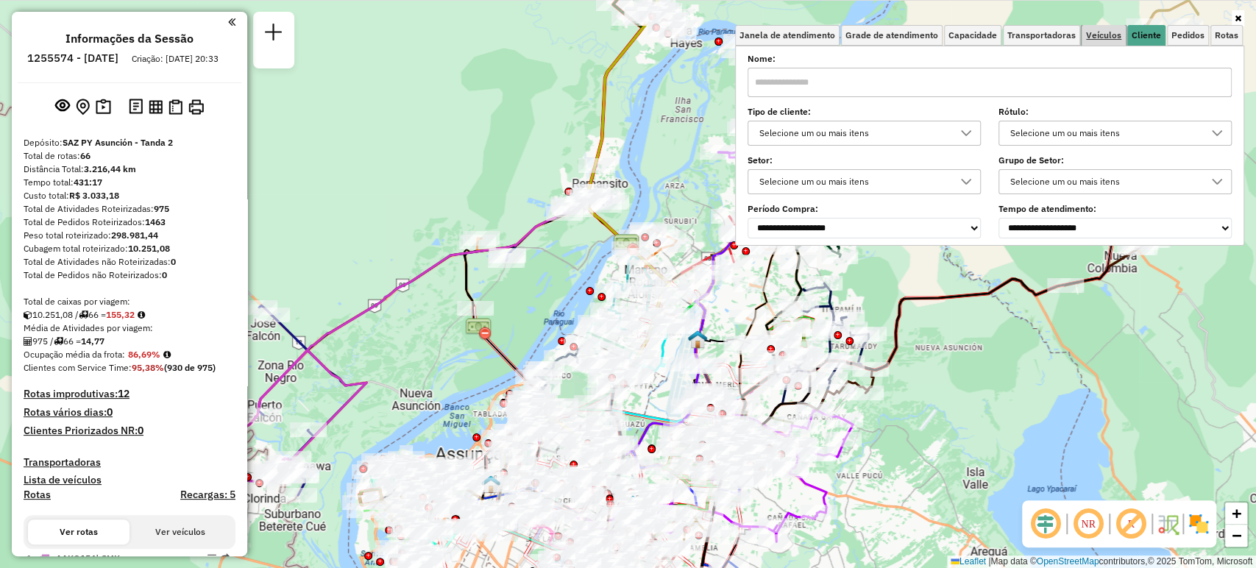
click at [1102, 34] on span "Veículos" at bounding box center [1103, 35] width 35 height 9
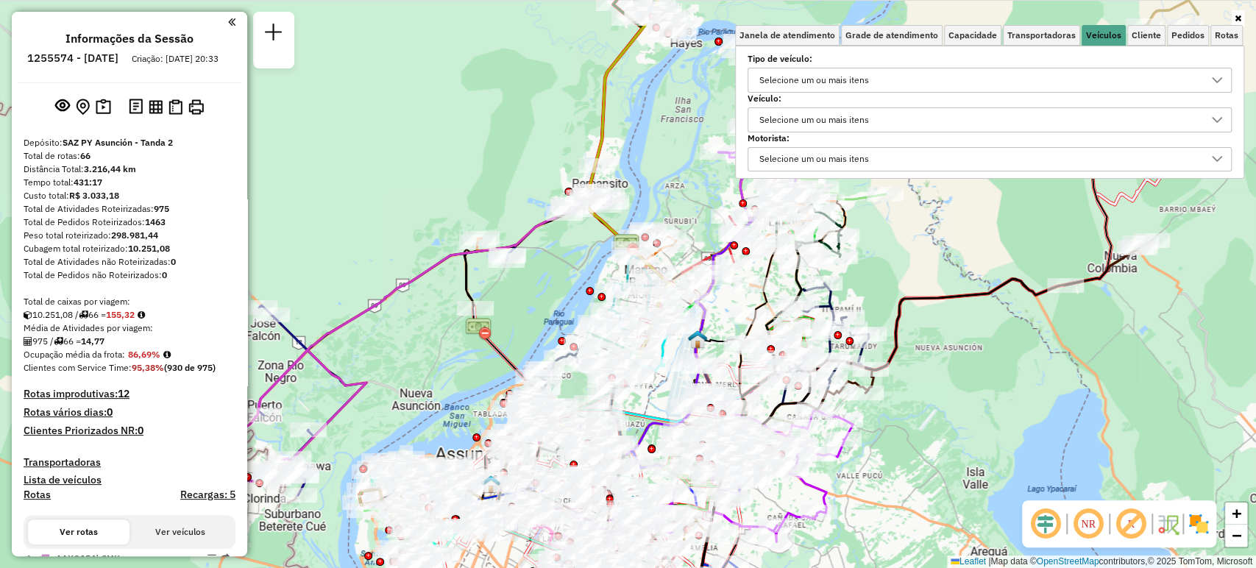
click at [848, 79] on div "Selecione um ou mais itens" at bounding box center [814, 80] width 120 height 24
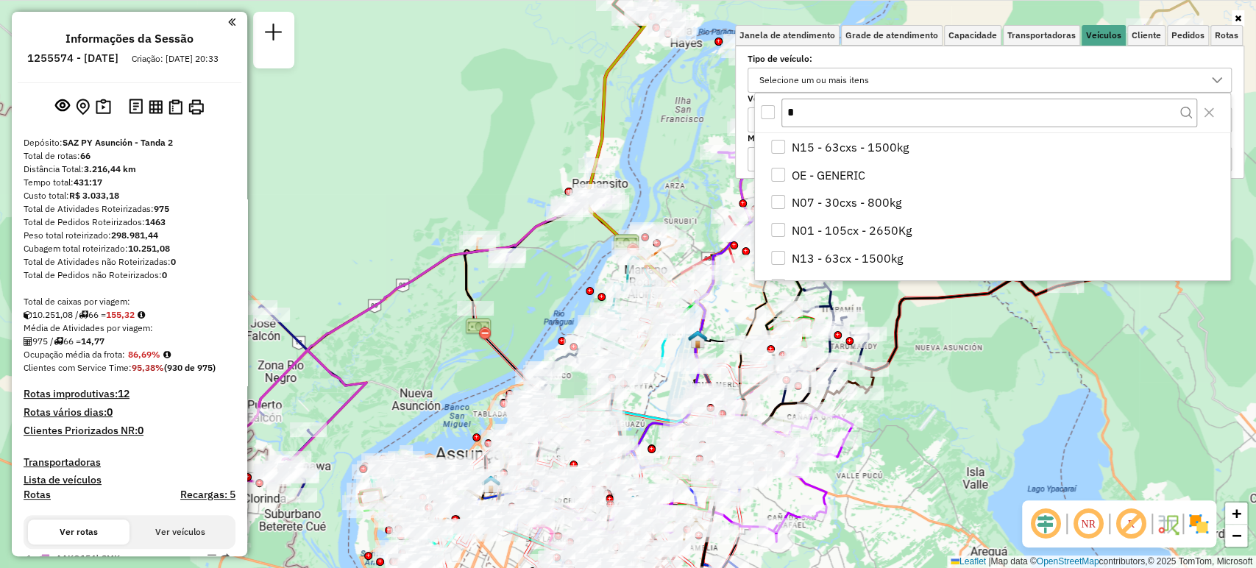
type input "*"
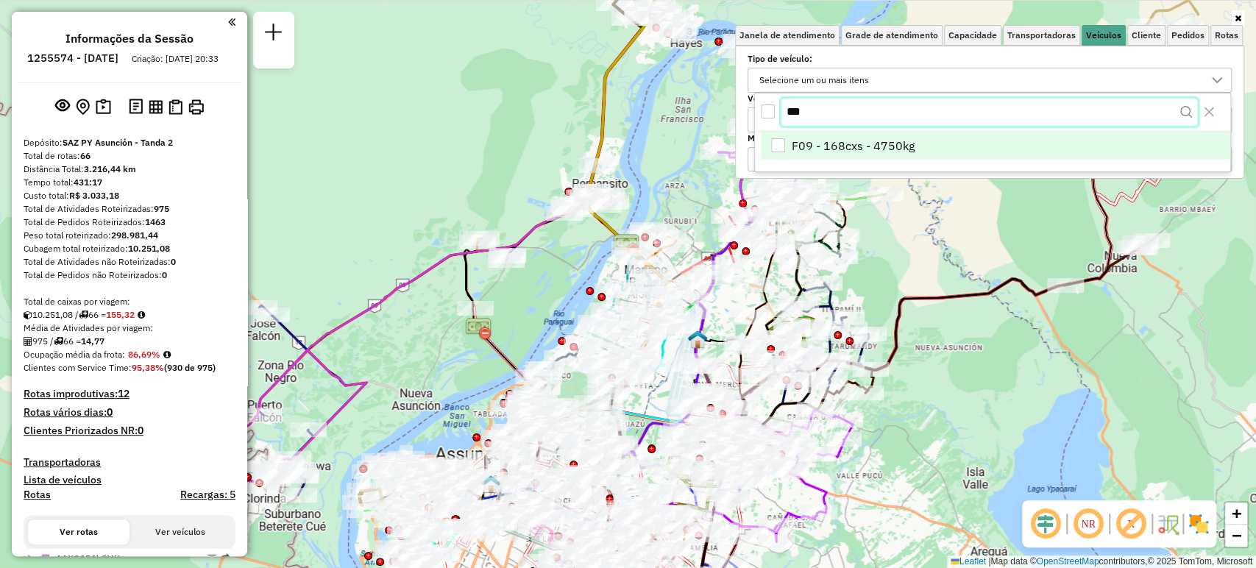
type input "***"
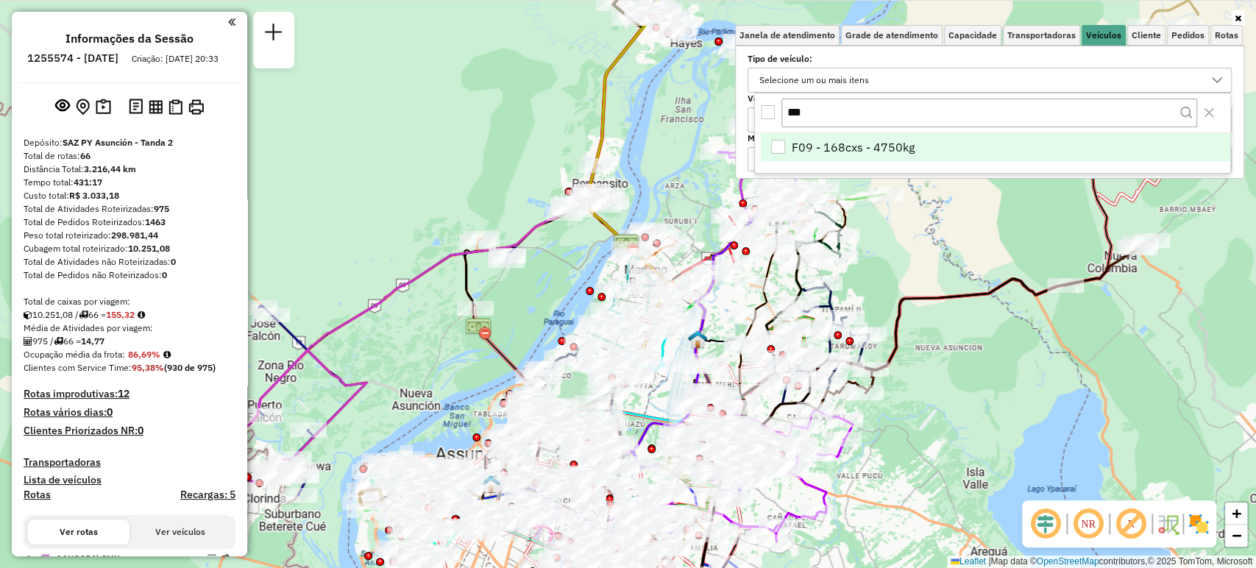
click at [781, 142] on div "F09 - 168cxs - 4750kg" at bounding box center [778, 147] width 14 height 14
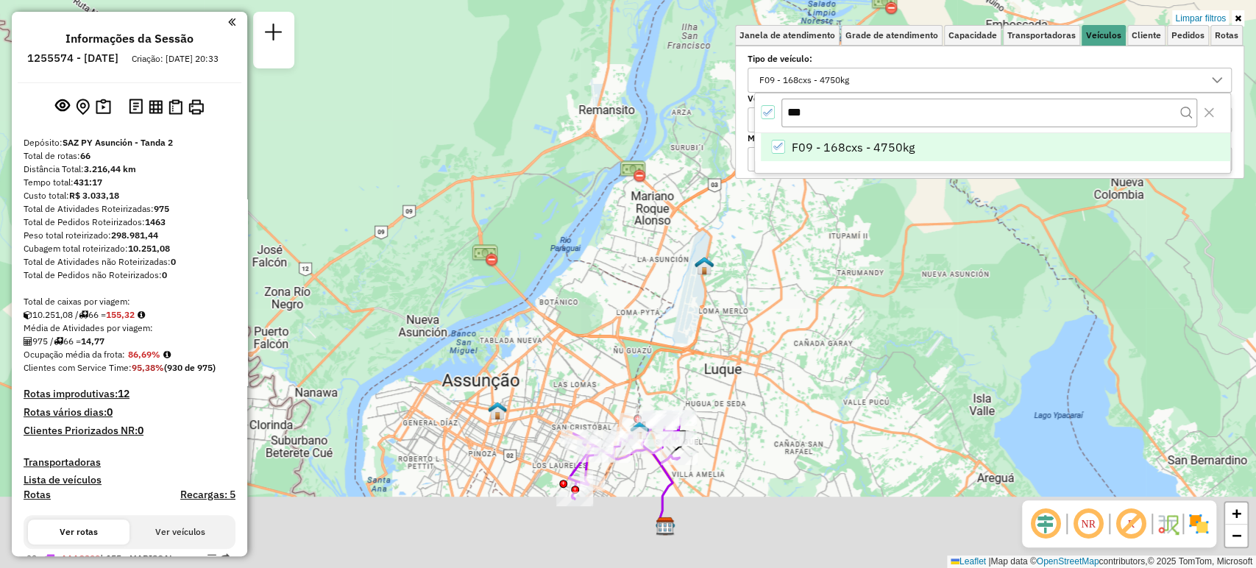
drag, startPoint x: 695, startPoint y: 447, endPoint x: 700, endPoint y: 310, distance: 136.2
click at [710, 298] on div "Limpar filtros Janela de atendimento Grade de atendimento Capacidade Transporta…" at bounding box center [628, 284] width 1256 height 568
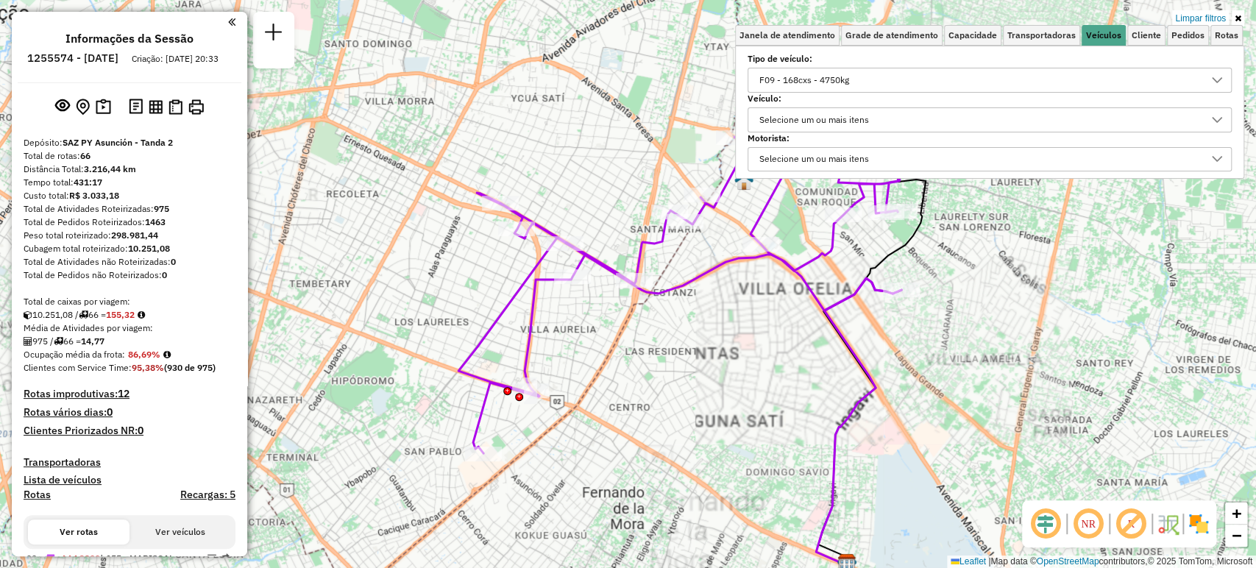
drag, startPoint x: 573, startPoint y: 436, endPoint x: 676, endPoint y: 336, distance: 144.1
click at [690, 320] on div "Limpar filtros Janela de atendimento Grade de atendimento Capacidade Transporta…" at bounding box center [628, 284] width 1256 height 568
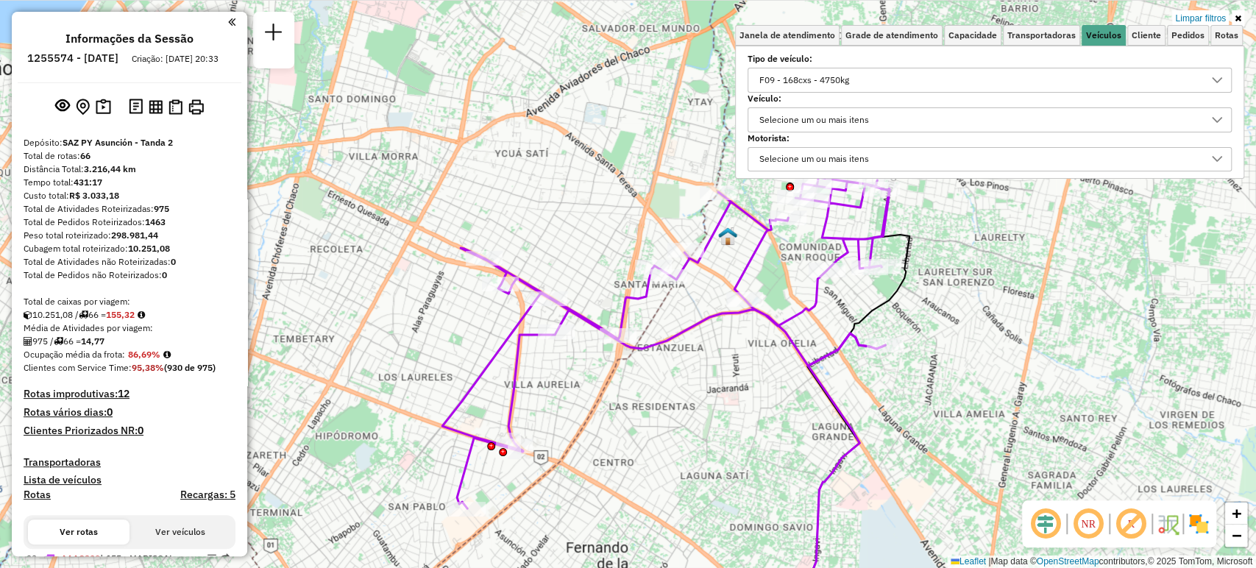
drag, startPoint x: 771, startPoint y: 266, endPoint x: 678, endPoint y: 392, distance: 156.9
click at [678, 392] on div "Limpar filtros Janela de atendimento Grade de atendimento Capacidade Transporta…" at bounding box center [628, 284] width 1256 height 568
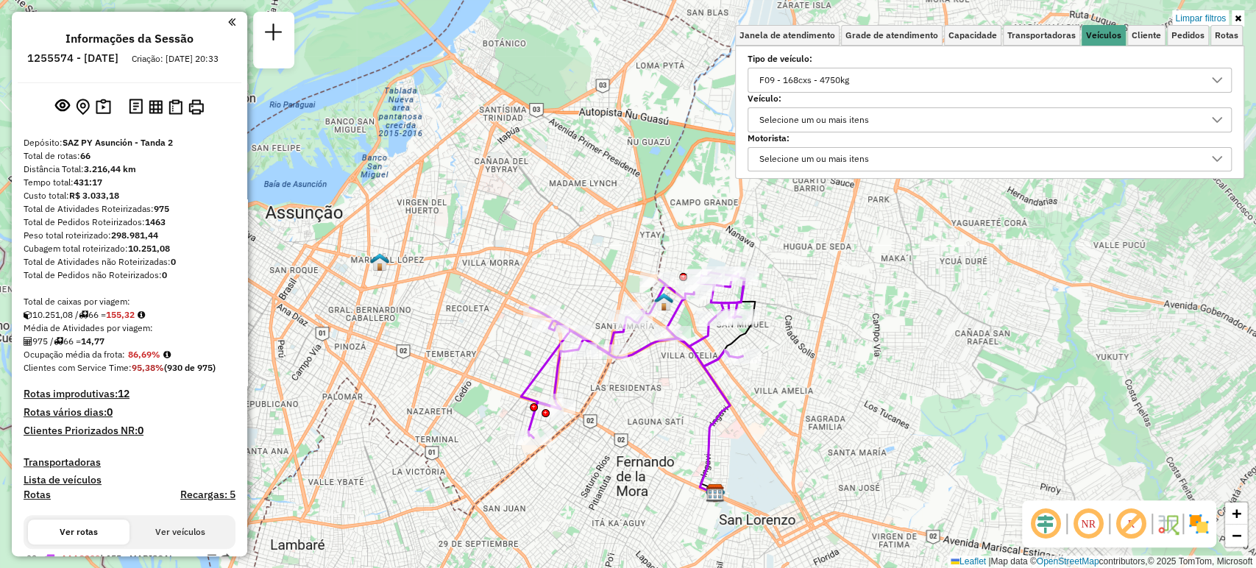
drag, startPoint x: 800, startPoint y: 381, endPoint x: 706, endPoint y: 356, distance: 98.2
click at [672, 387] on div "Limpar filtros Janela de atendimento Grade de atendimento Capacidade Transporta…" at bounding box center [628, 284] width 1256 height 568
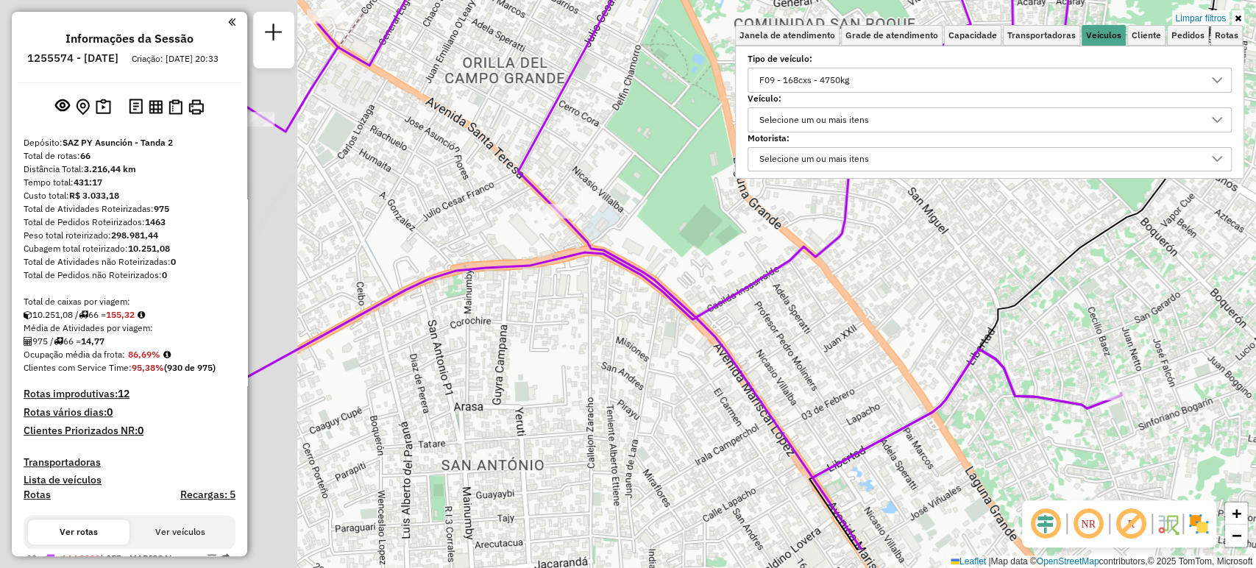
drag, startPoint x: 583, startPoint y: 414, endPoint x: 903, endPoint y: 338, distance: 328.4
click at [903, 338] on div "Limpar filtros Janela de atendimento Grade de atendimento Capacidade Transporta…" at bounding box center [628, 284] width 1256 height 568
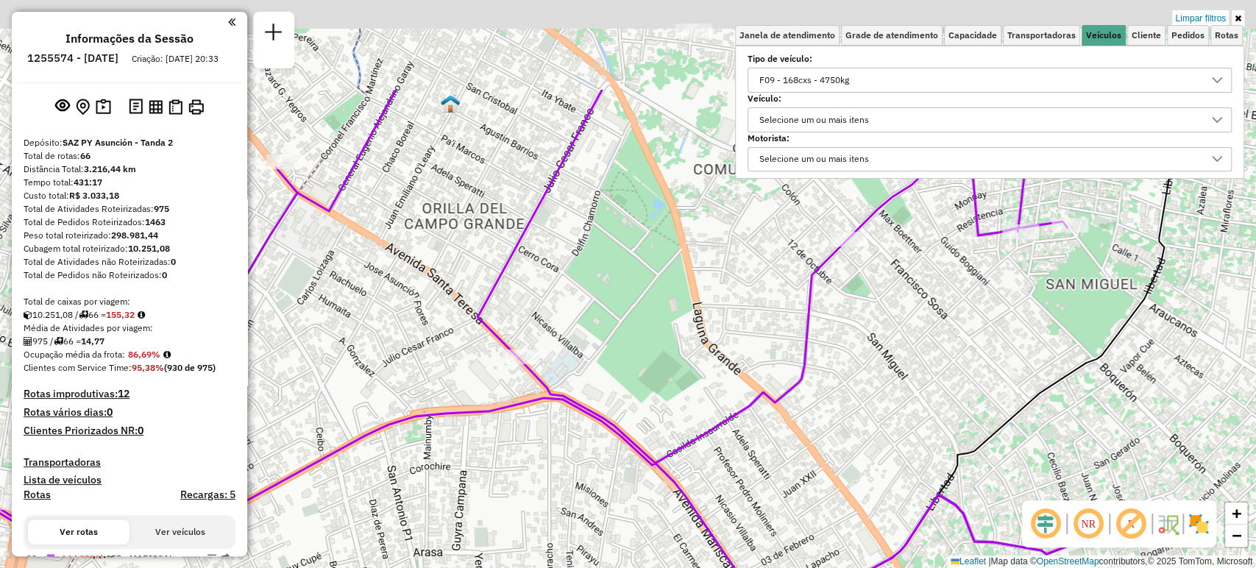
drag, startPoint x: 668, startPoint y: 269, endPoint x: 628, endPoint y: 413, distance: 148.9
click at [628, 413] on div "Limpar filtros Janela de atendimento Grade de atendimento Capacidade Transporta…" at bounding box center [628, 284] width 1256 height 568
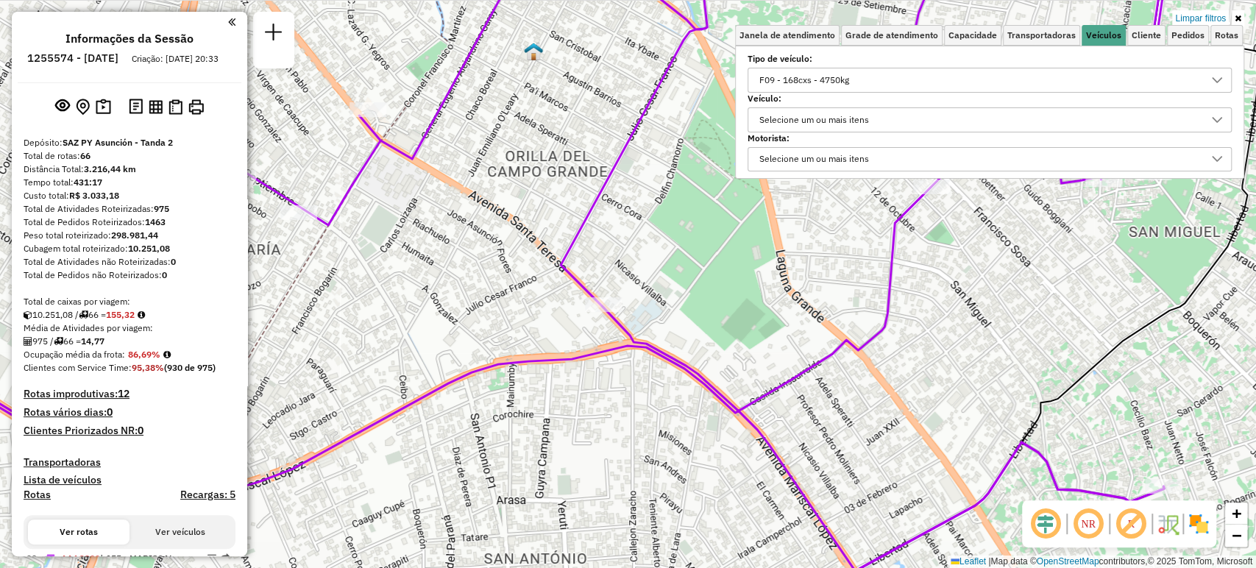
drag, startPoint x: 591, startPoint y: 457, endPoint x: 667, endPoint y: 408, distance: 90.0
click at [667, 408] on div "Limpar filtros Janela de atendimento Grade de atendimento Capacidade Transporta…" at bounding box center [628, 284] width 1256 height 568
